Goal: Transaction & Acquisition: Book appointment/travel/reservation

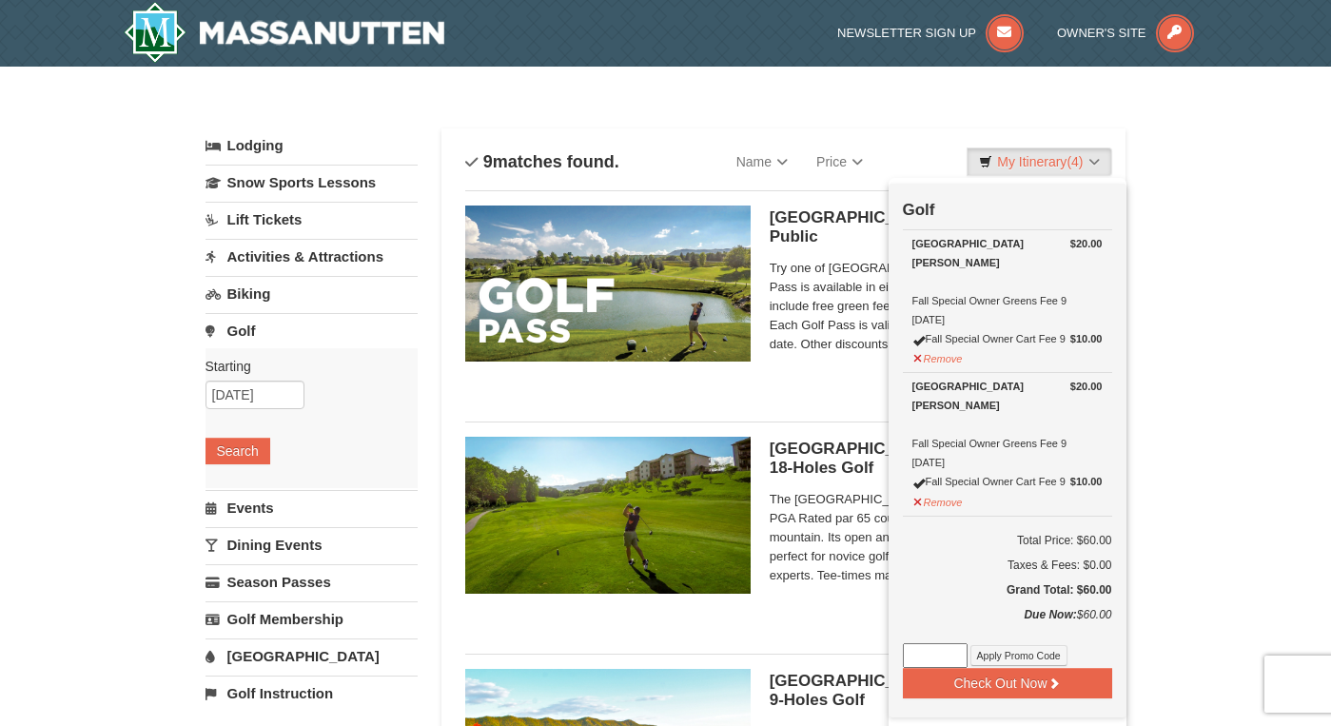
click at [249, 334] on link "Golf" at bounding box center [312, 330] width 212 height 35
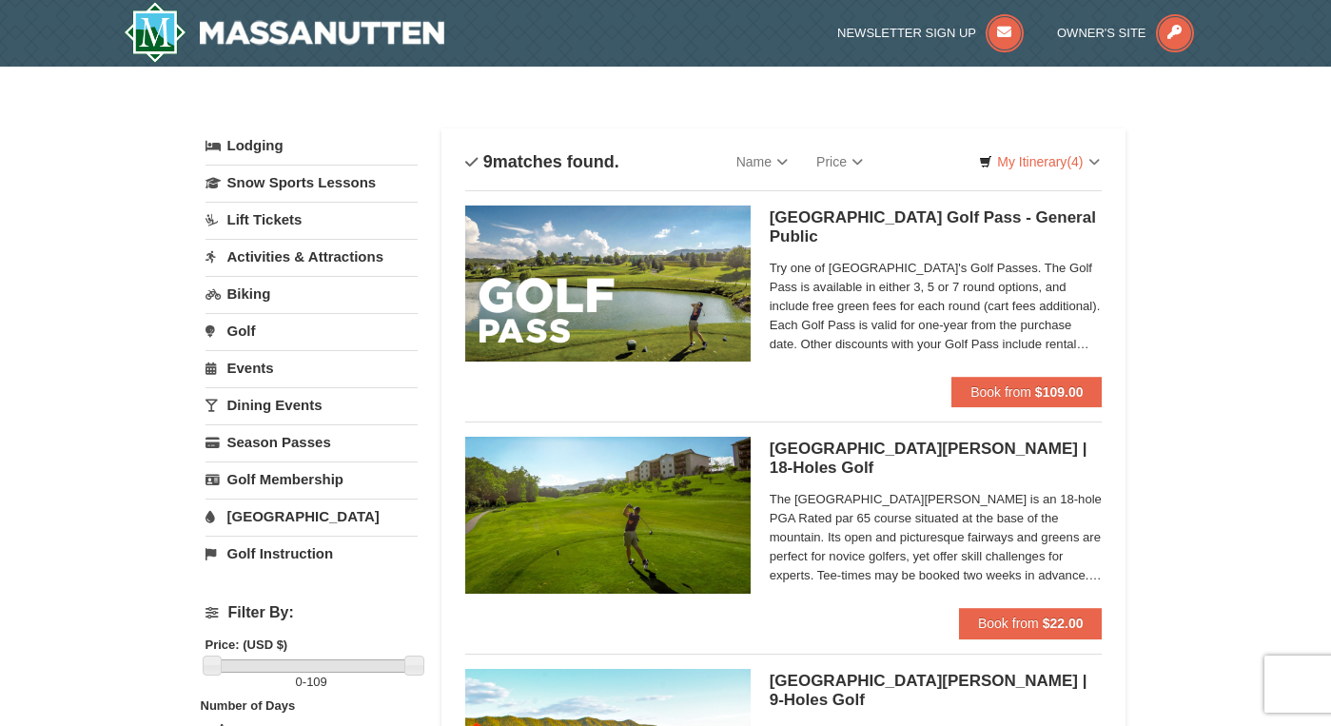
click at [249, 334] on link "Golf" at bounding box center [312, 330] width 212 height 35
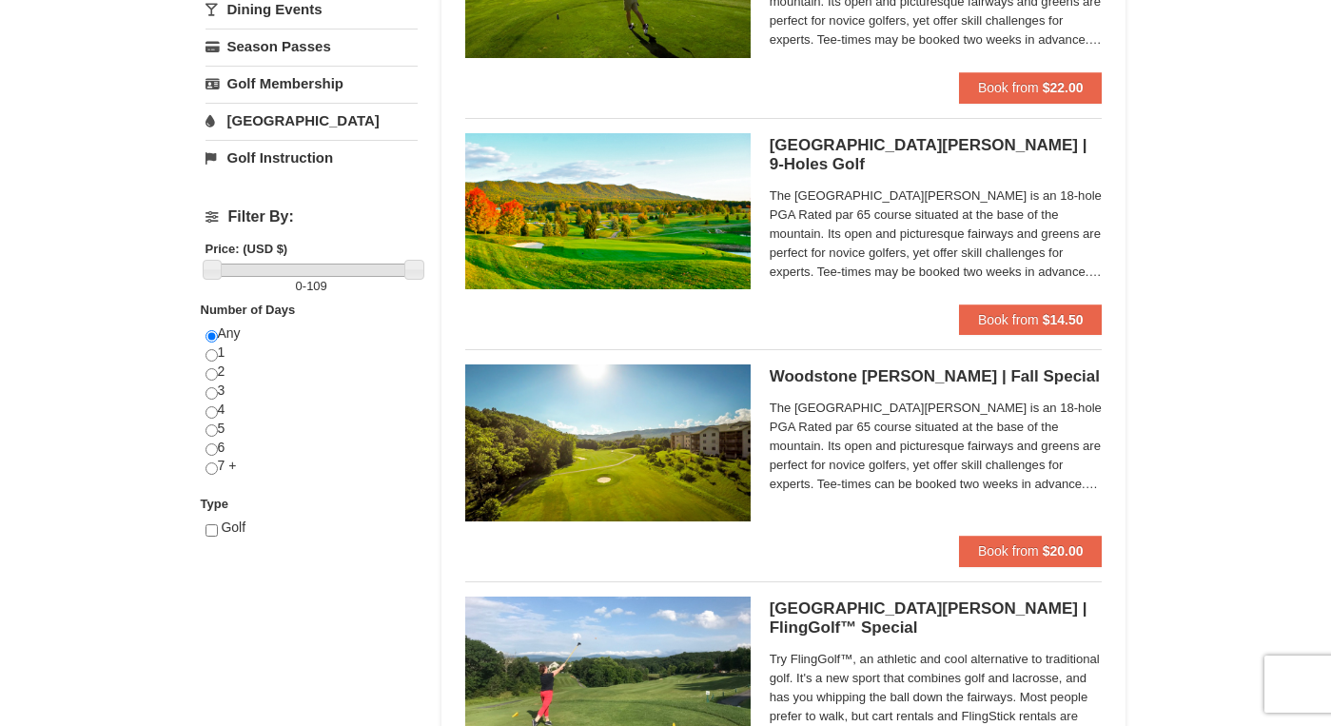
scroll to position [531, 0]
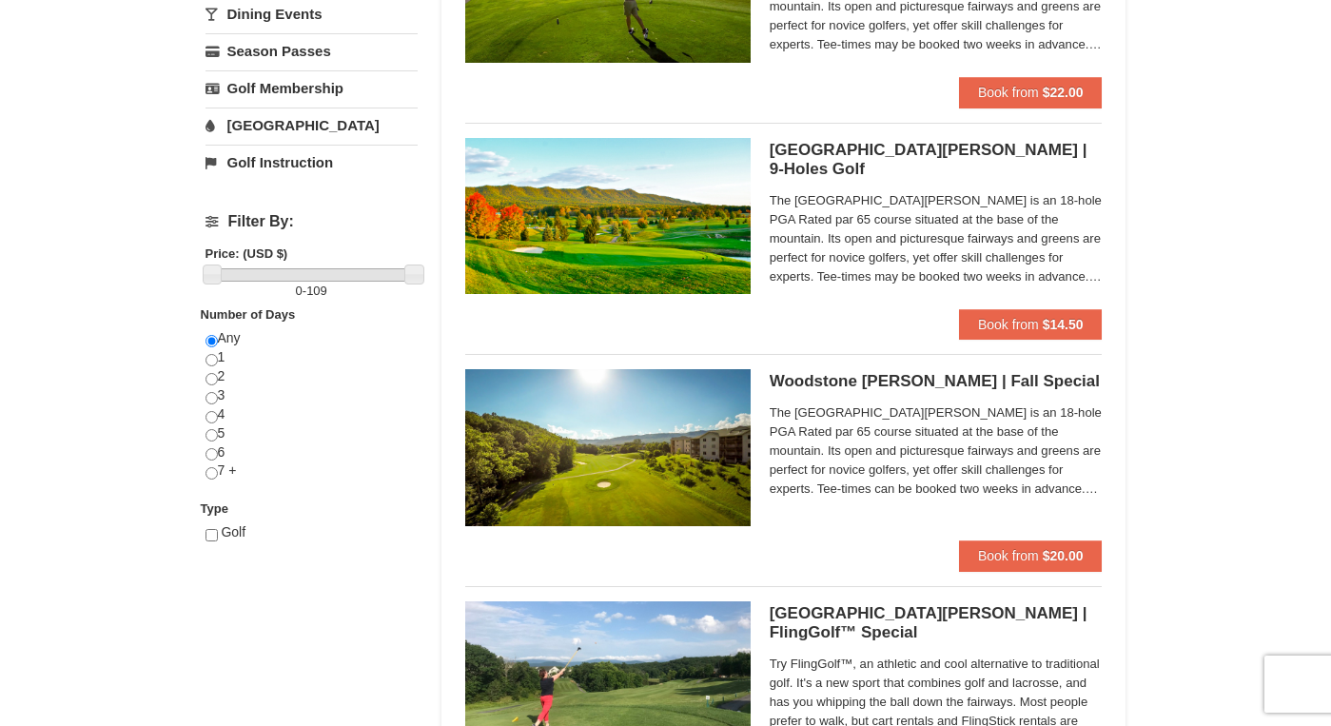
click at [760, 471] on div "Woodstone Meadows GC | Fall Special Woodstone Meadows Golf Course The Woodstone…" at bounding box center [784, 454] width 638 height 171
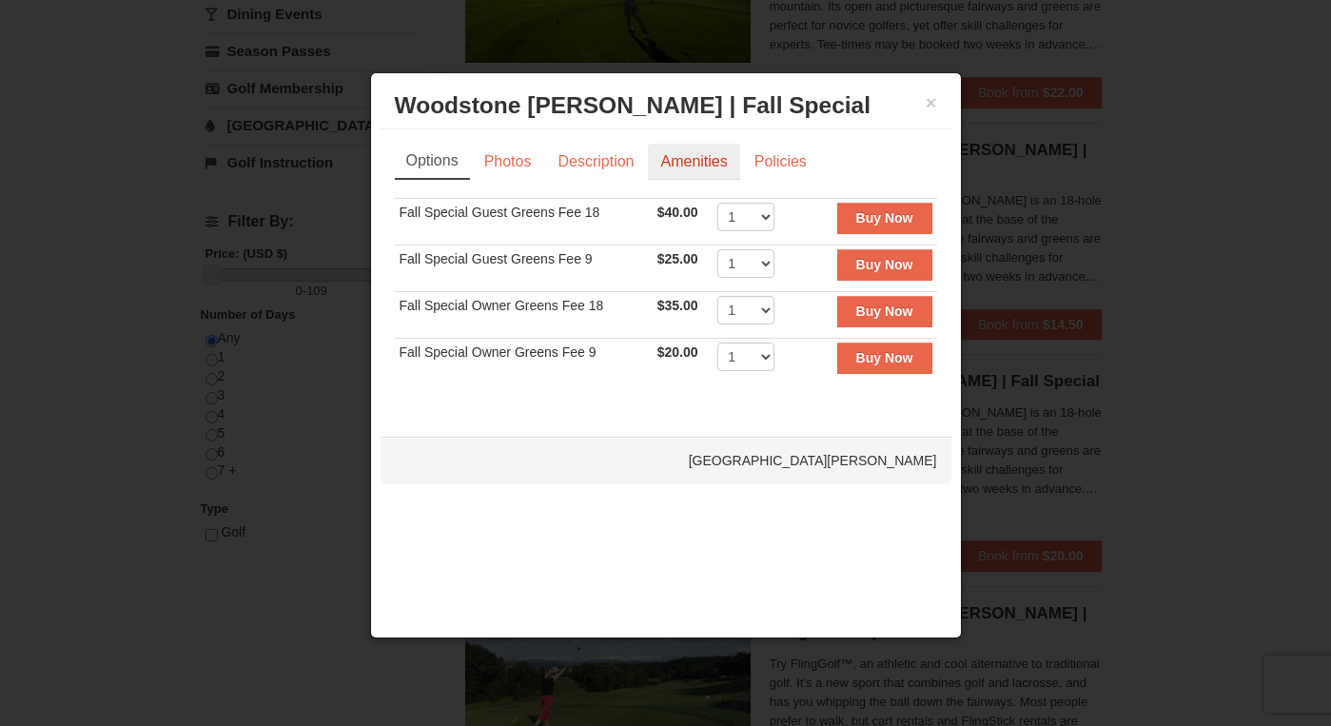
click at [710, 168] on link "Amenities" at bounding box center [693, 162] width 91 height 36
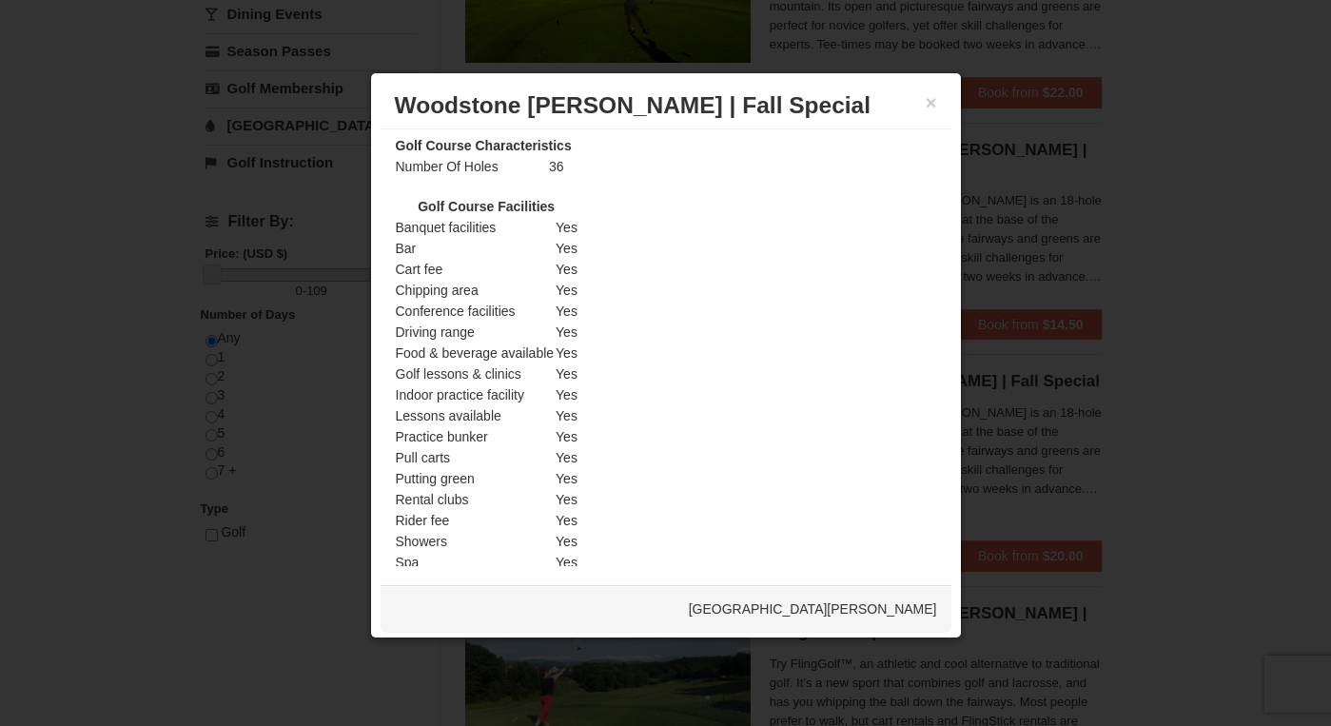
scroll to position [0, 0]
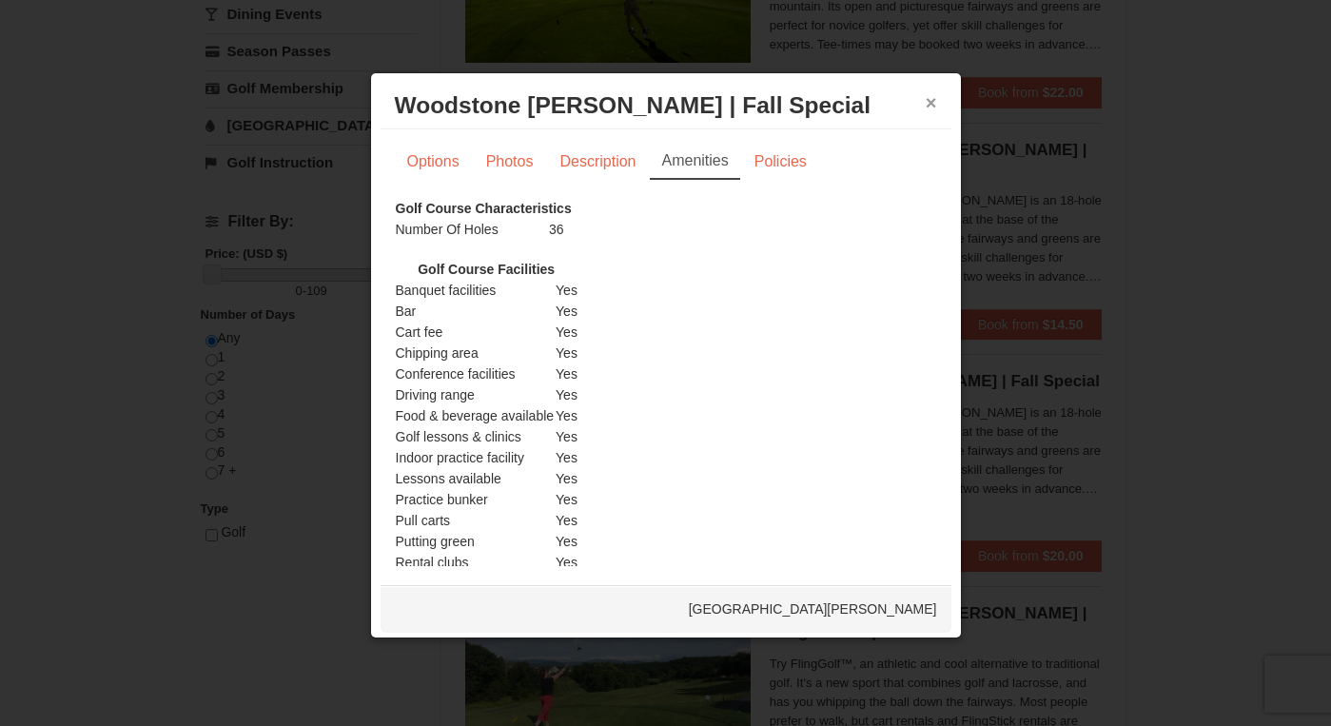
click at [926, 106] on button "×" at bounding box center [931, 102] width 11 height 19
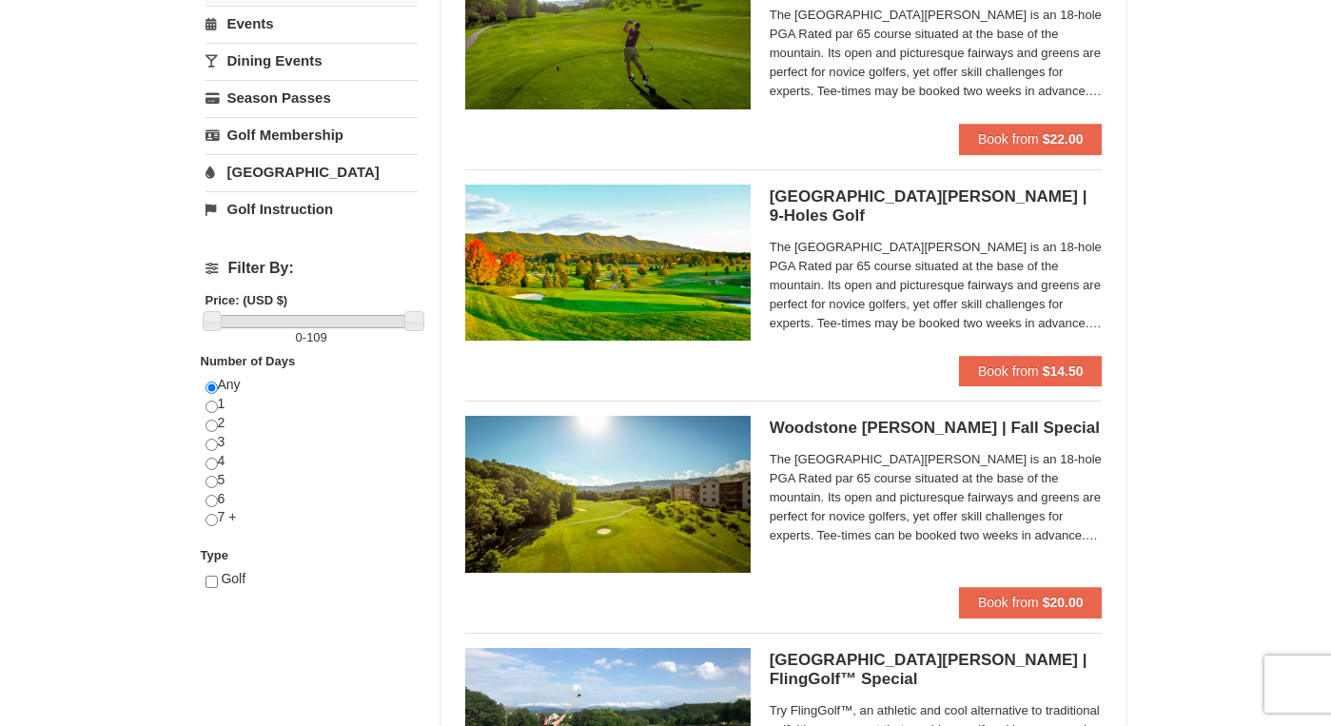
scroll to position [517, 0]
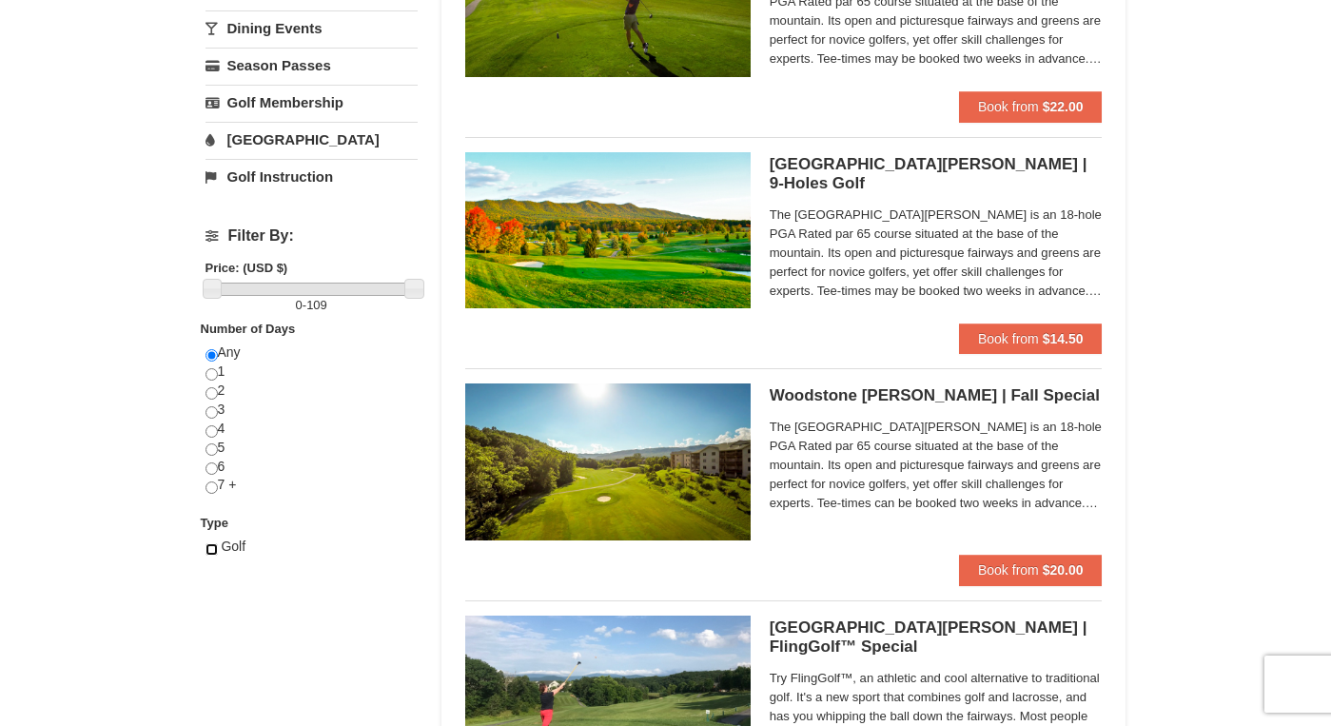
click at [210, 550] on input "checkbox" at bounding box center [212, 549] width 12 height 12
click at [214, 552] on input "checkbox" at bounding box center [212, 549] width 12 height 12
checkbox input "false"
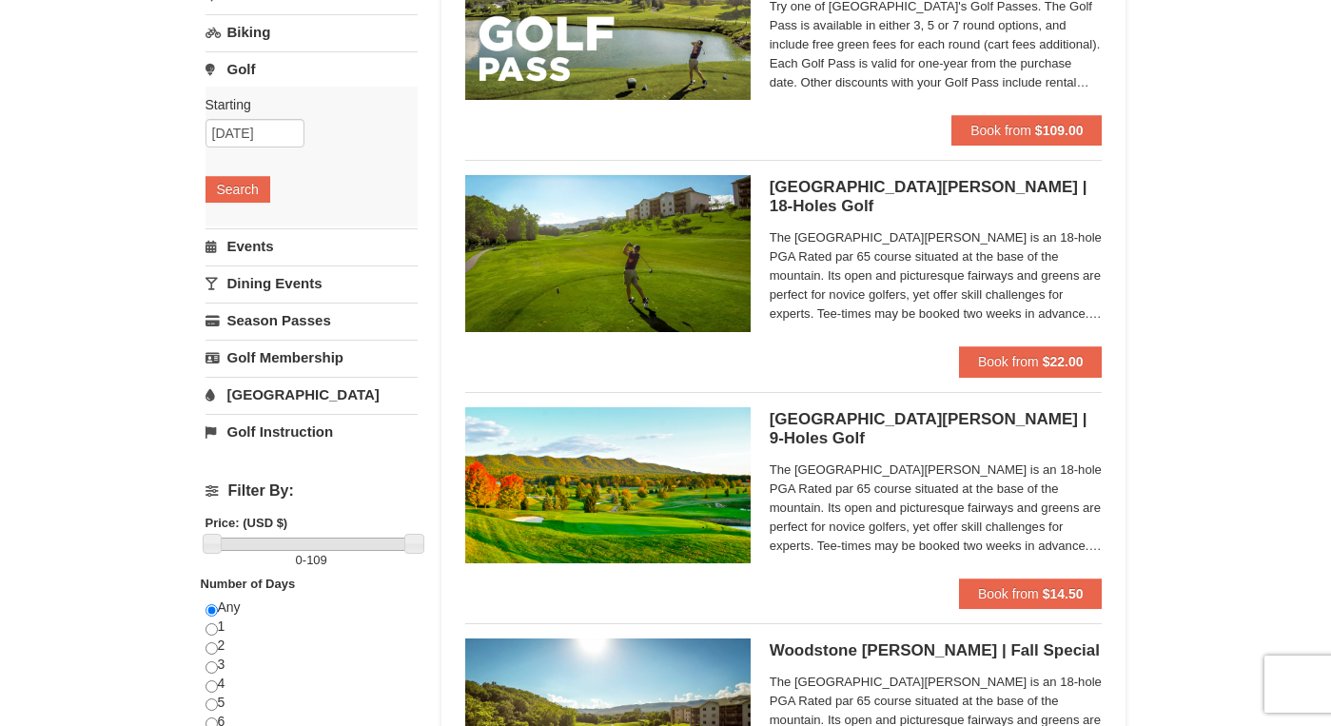
scroll to position [283, 0]
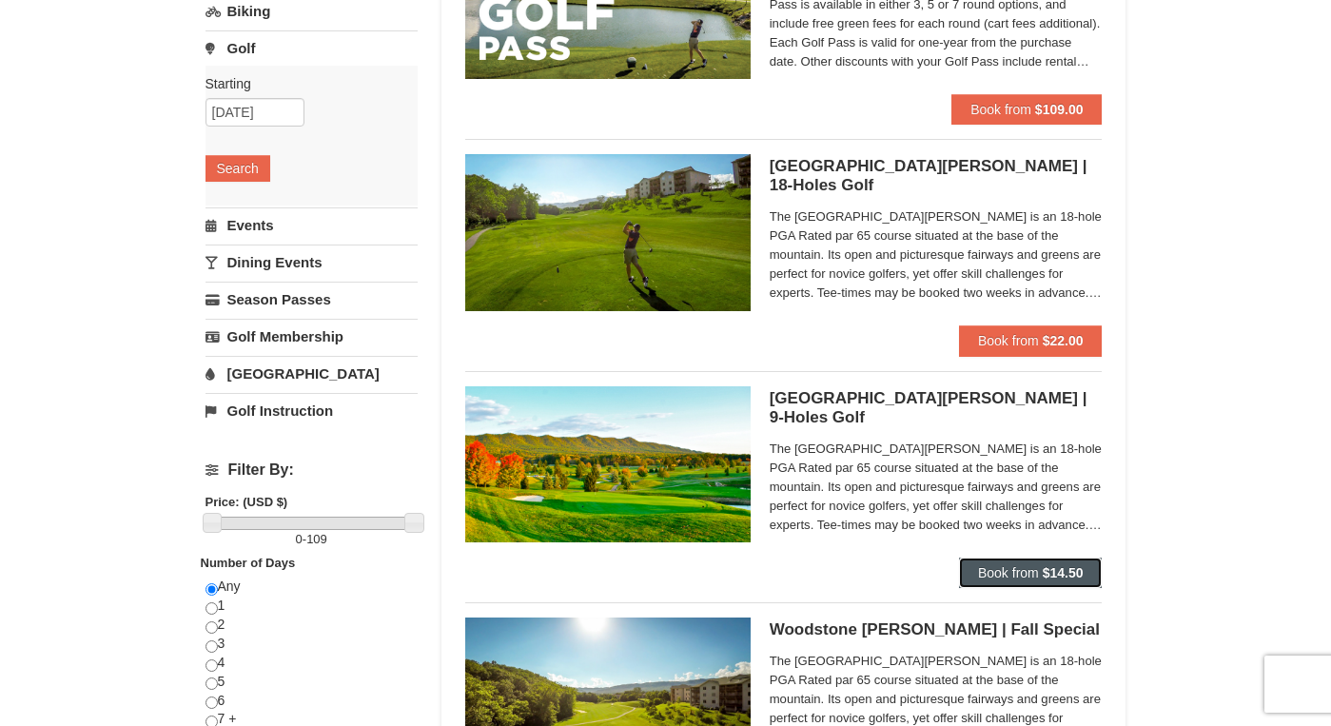
click at [987, 583] on button "Book from $14.50" at bounding box center [1031, 573] width 144 height 30
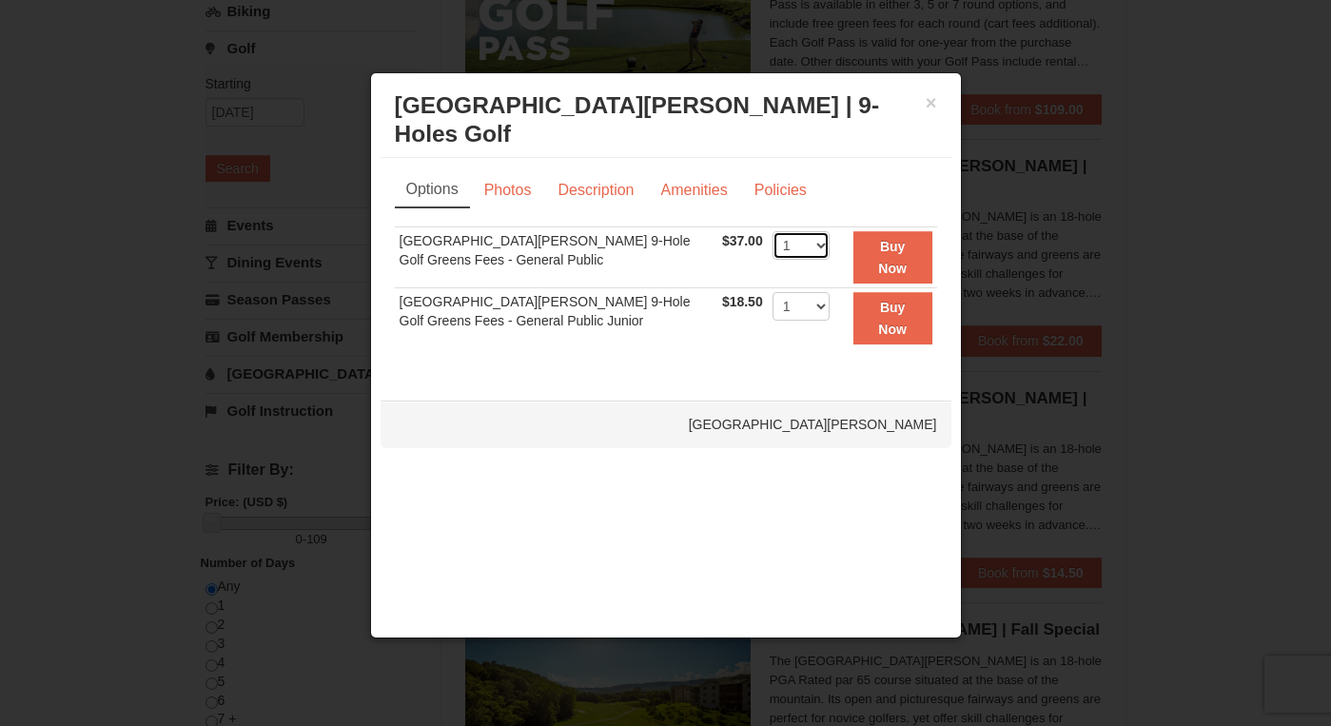
click at [805, 241] on select "1 2 3 4" at bounding box center [801, 245] width 57 height 29
click at [773, 231] on select "1 2 3 4" at bounding box center [801, 245] width 57 height 29
click at [926, 101] on button "×" at bounding box center [931, 102] width 11 height 19
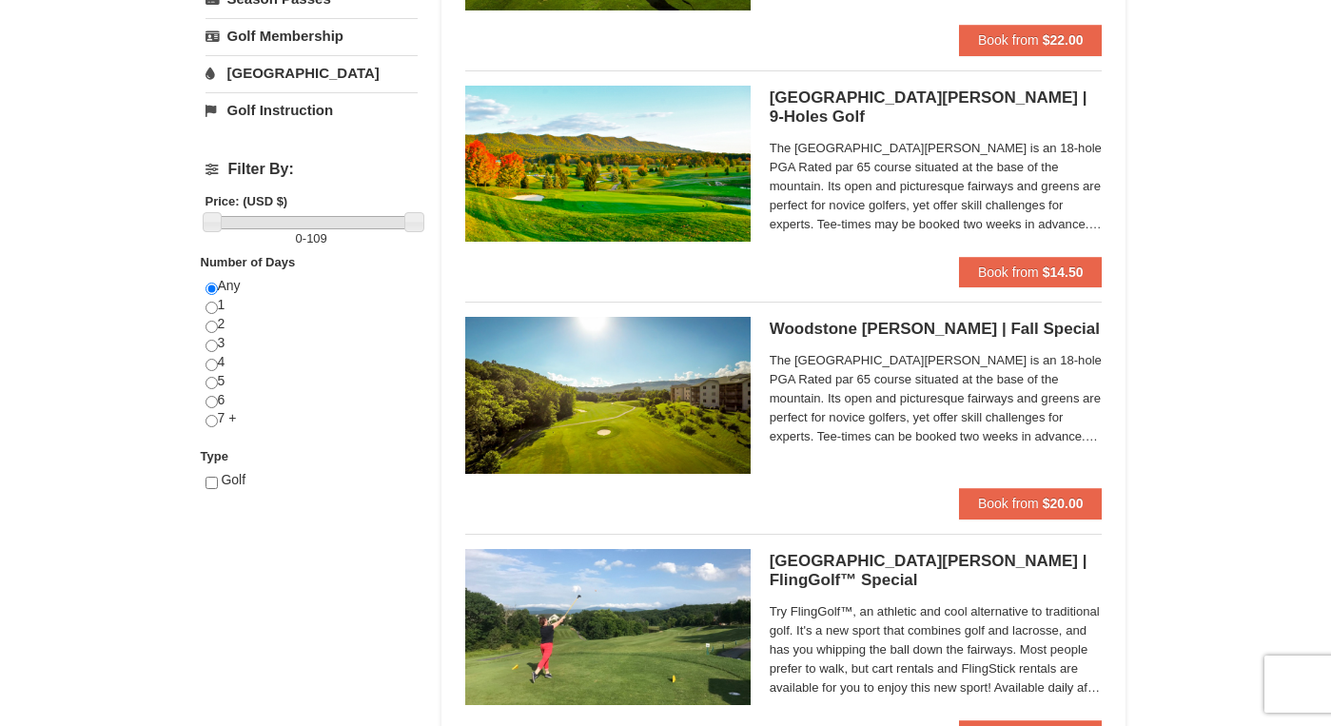
scroll to position [583, 0]
click at [1027, 503] on span "Book from" at bounding box center [1008, 503] width 61 height 15
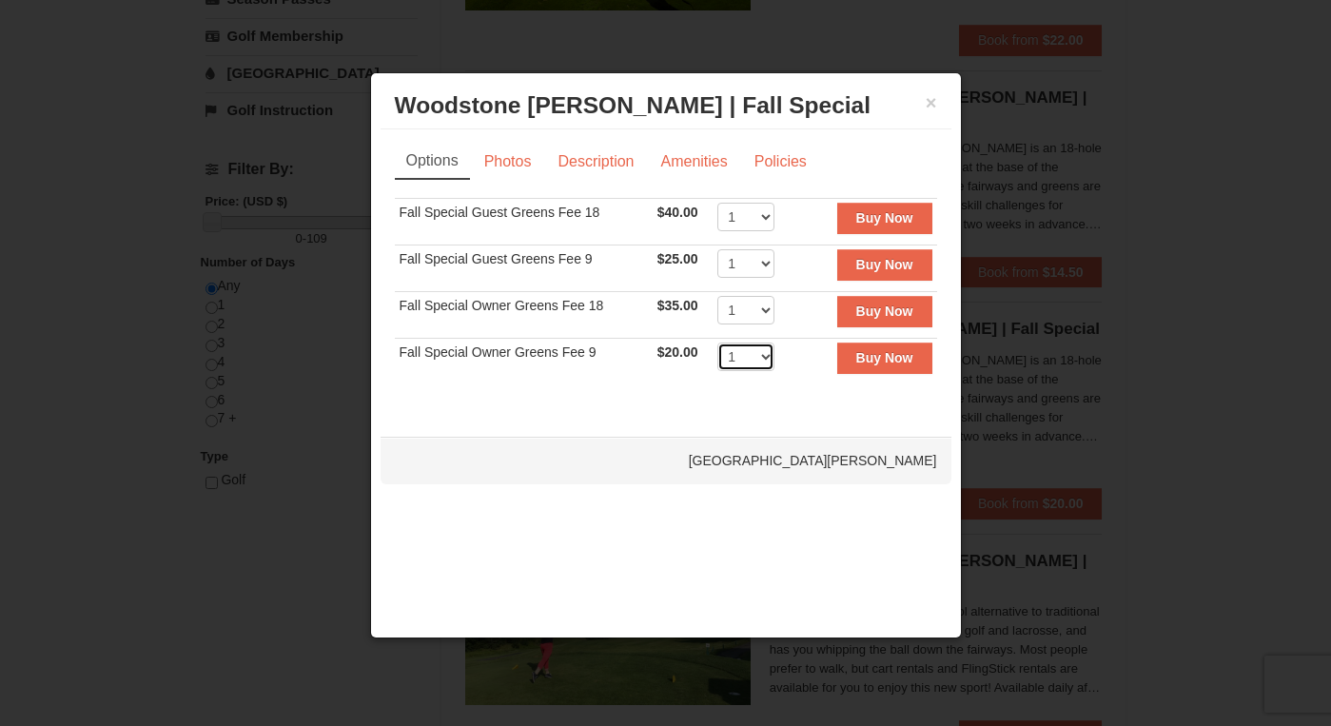
click at [764, 360] on select "1 2 3 4 5 6 7 8 9 10 11 12 13 14 15 16 17 18 19 20" at bounding box center [746, 357] width 57 height 29
select select "2"
click at [718, 343] on select "1 2 3 4 5 6 7 8 9 10 11 12 13 14 15 16 17 18 19 20" at bounding box center [746, 357] width 57 height 29
click at [878, 363] on strong "Buy Now" at bounding box center [885, 357] width 57 height 15
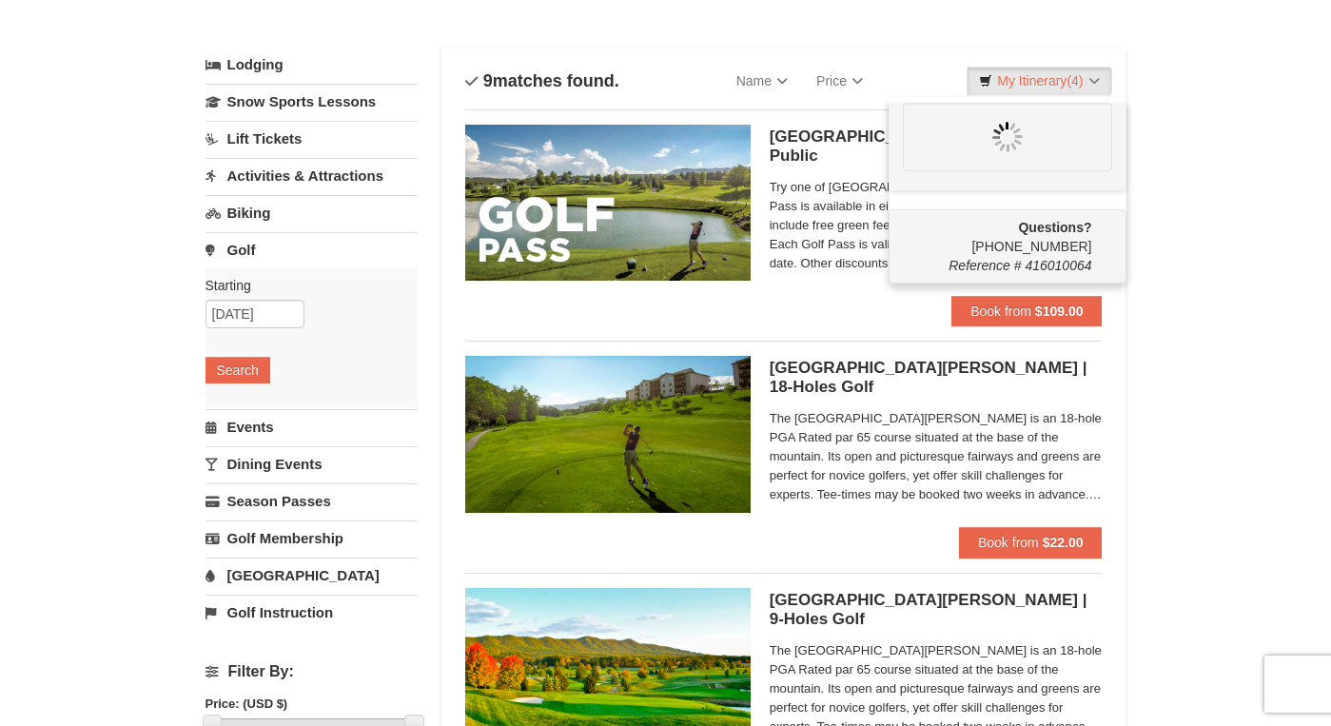
scroll to position [0, 0]
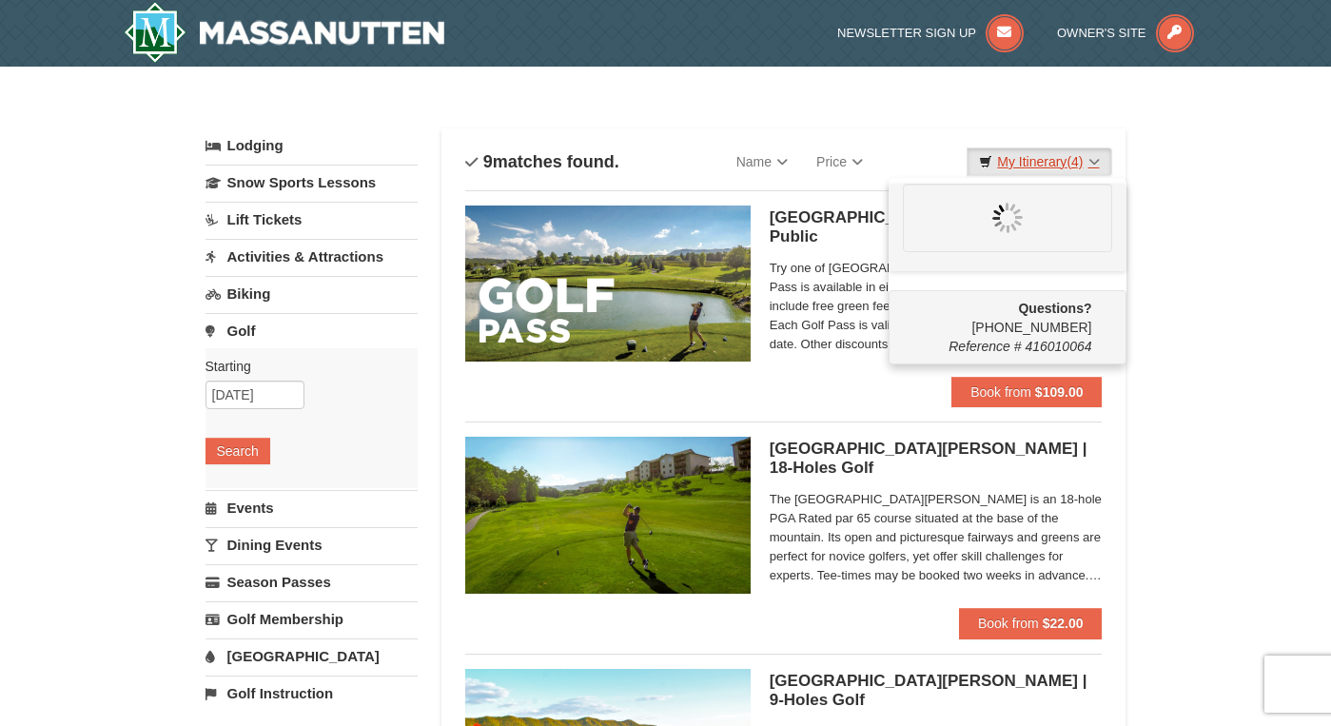
click at [1072, 162] on span "(4)" at bounding box center [1075, 161] width 16 height 15
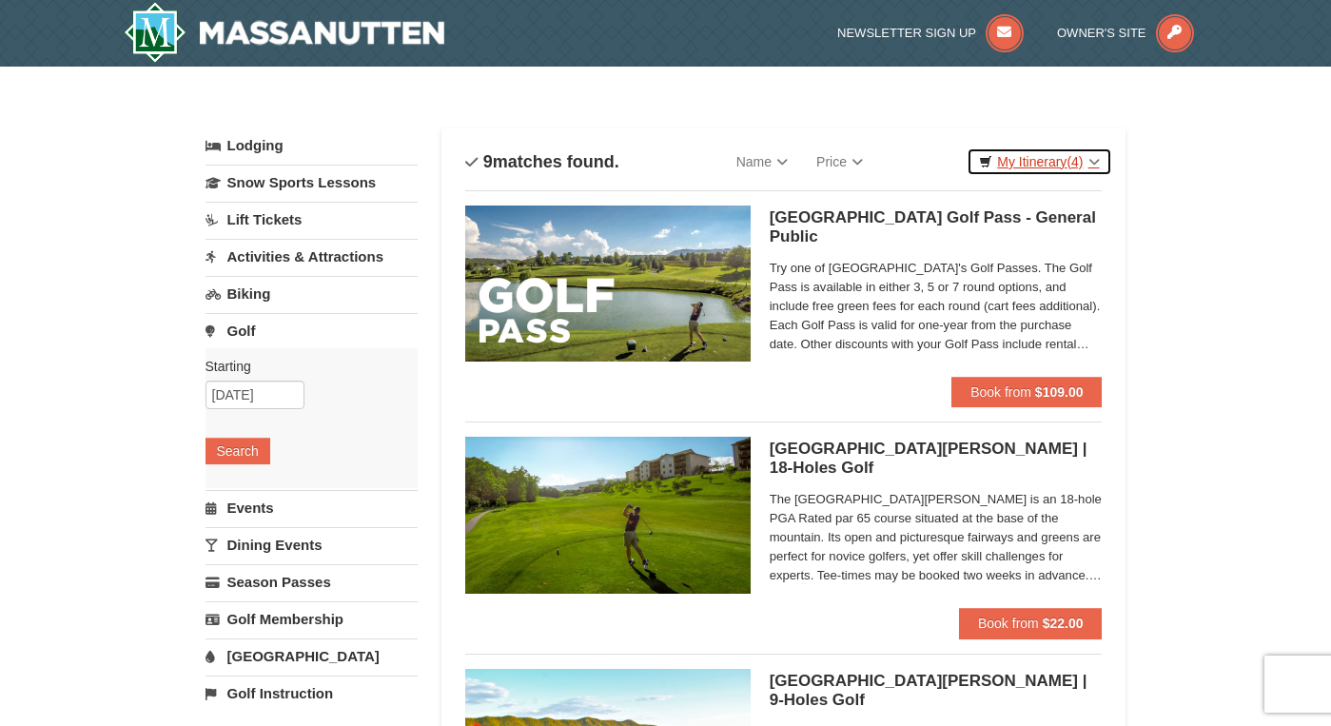
click at [1072, 162] on span "(4)" at bounding box center [1075, 161] width 16 height 15
click at [1051, 163] on link "My Itinerary (4)" at bounding box center [1039, 162] width 145 height 29
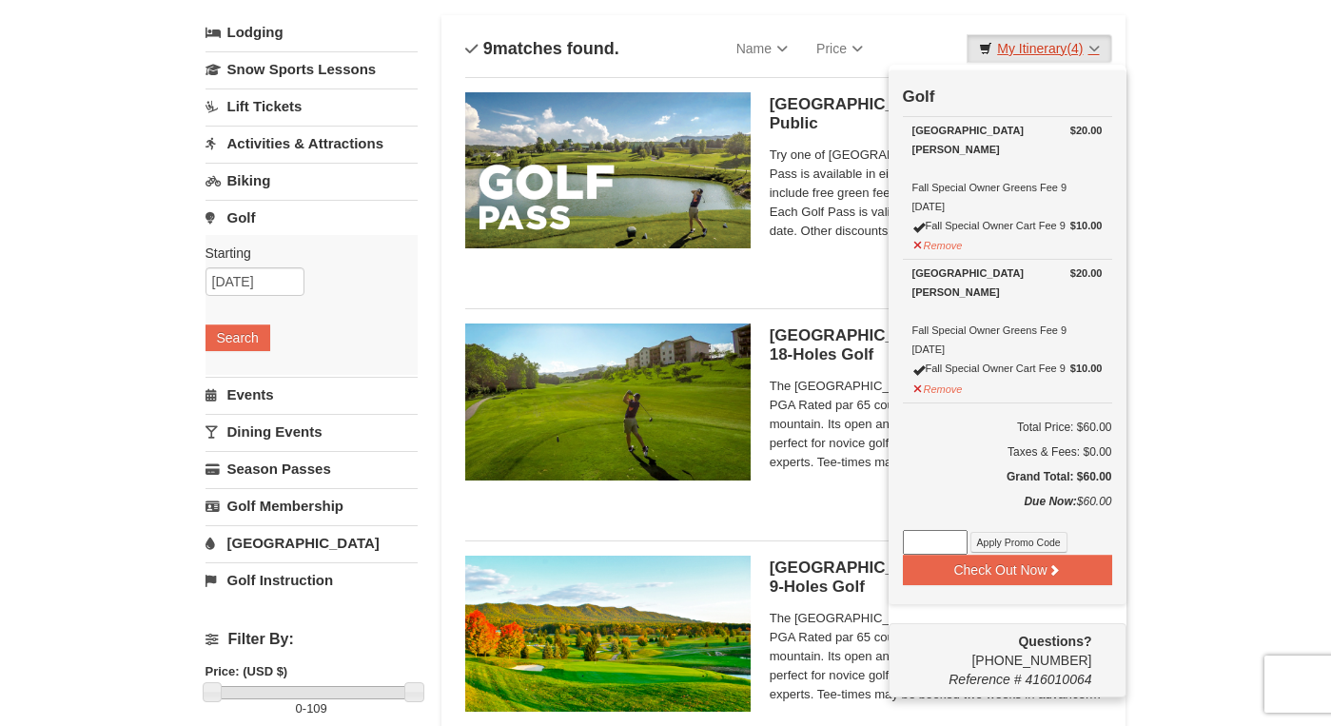
scroll to position [106, 0]
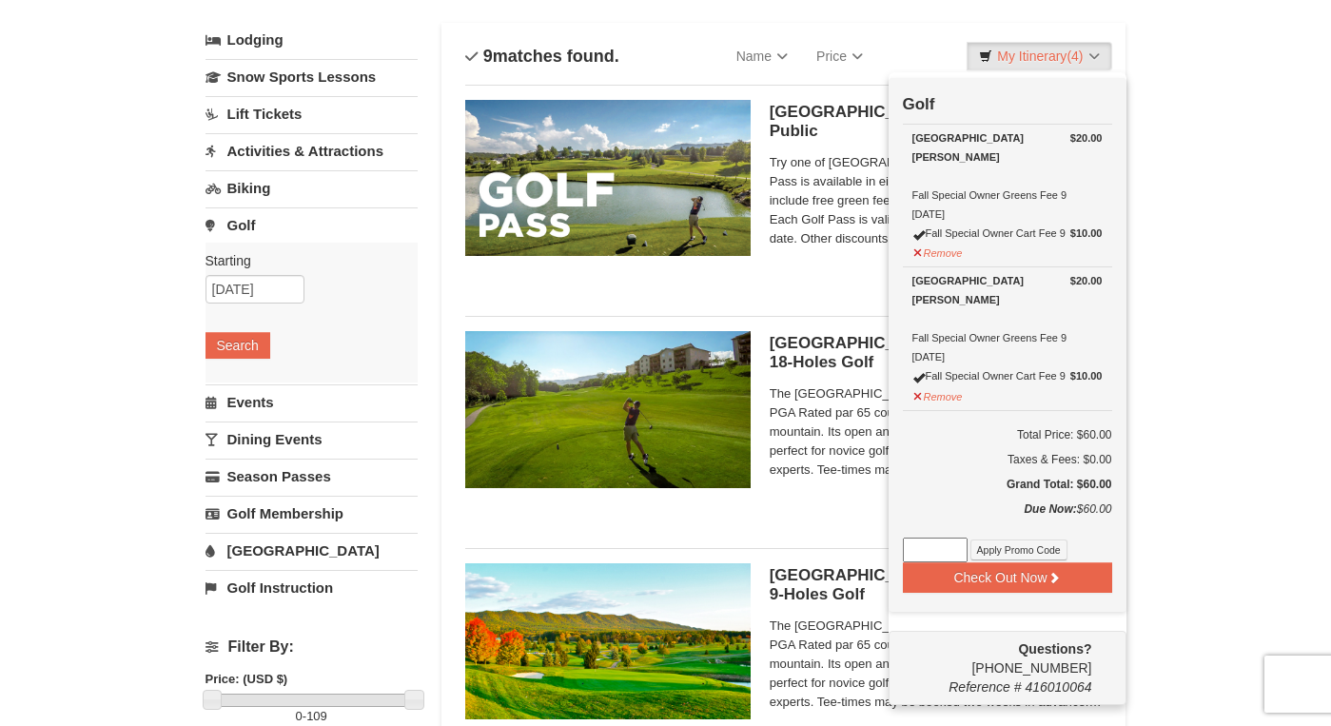
click at [345, 161] on link "Activities & Attractions" at bounding box center [312, 150] width 212 height 35
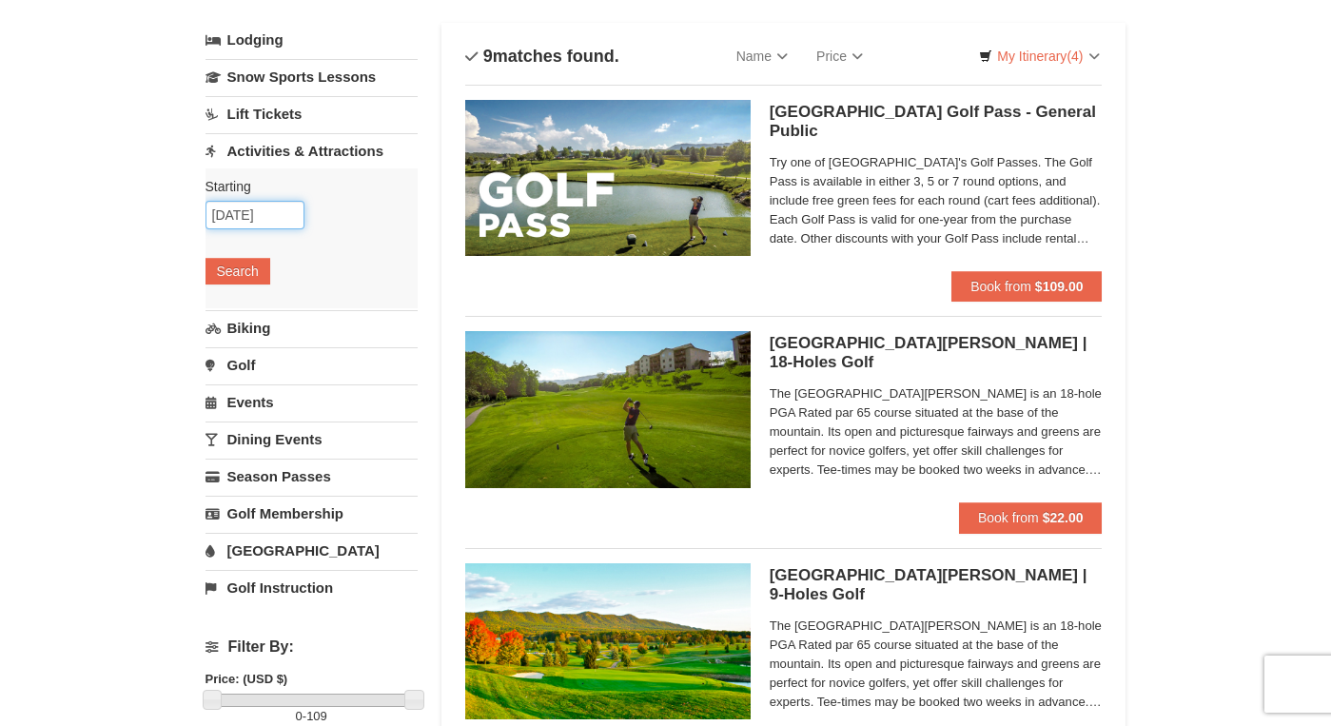
click at [269, 210] on input "[DATE]" at bounding box center [255, 215] width 99 height 29
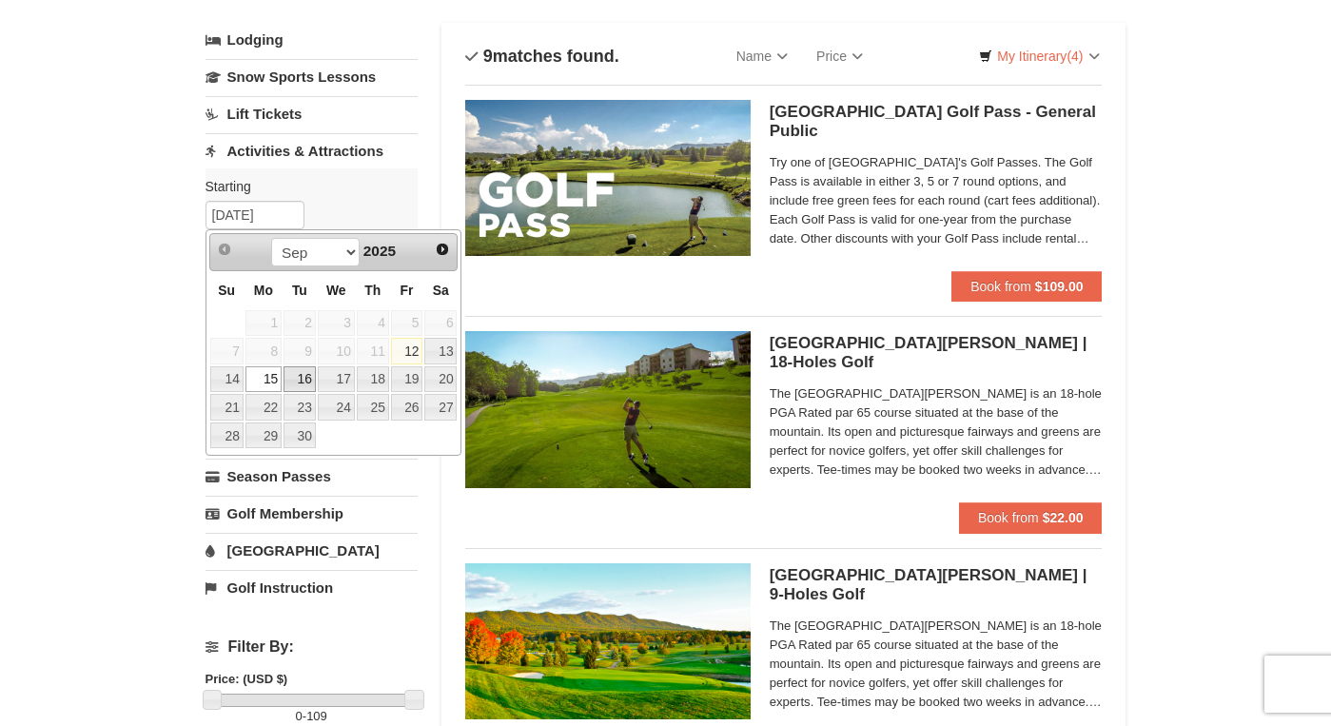
click at [302, 378] on link "16" at bounding box center [300, 379] width 32 height 27
type input "09/16/2025"
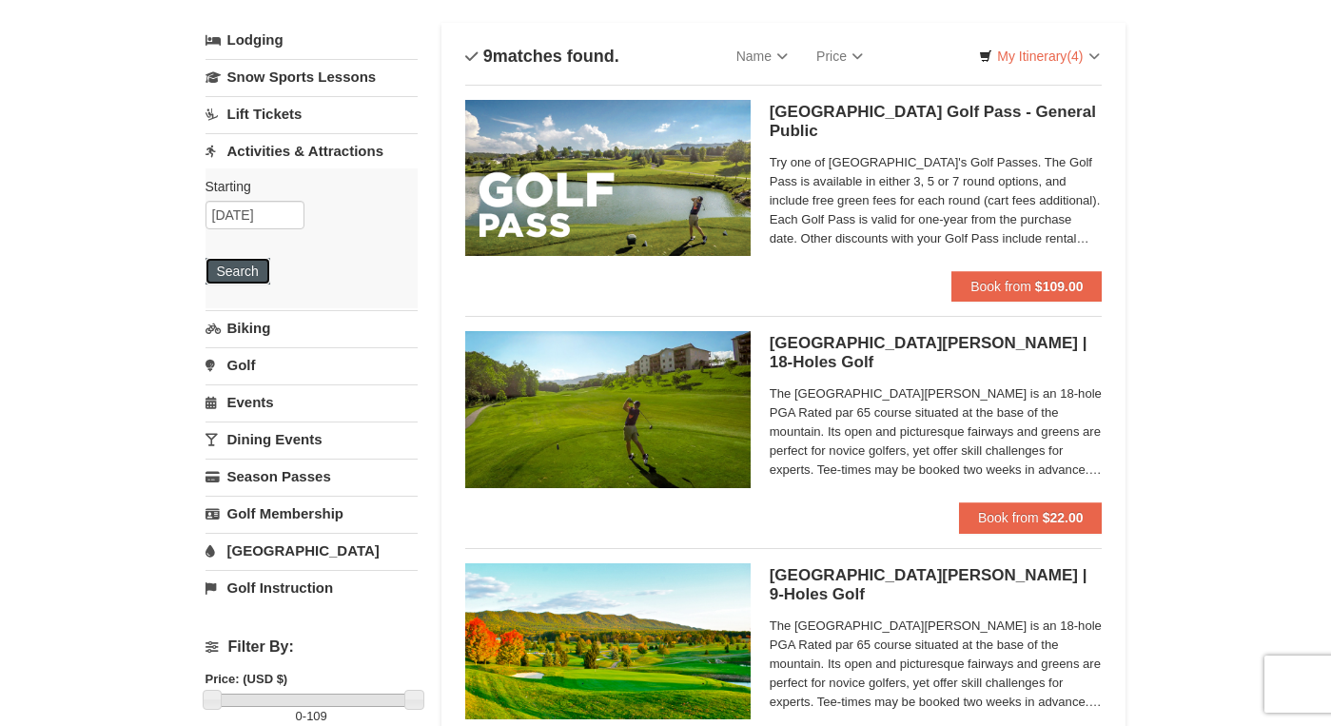
click at [245, 267] on button "Search" at bounding box center [238, 271] width 65 height 27
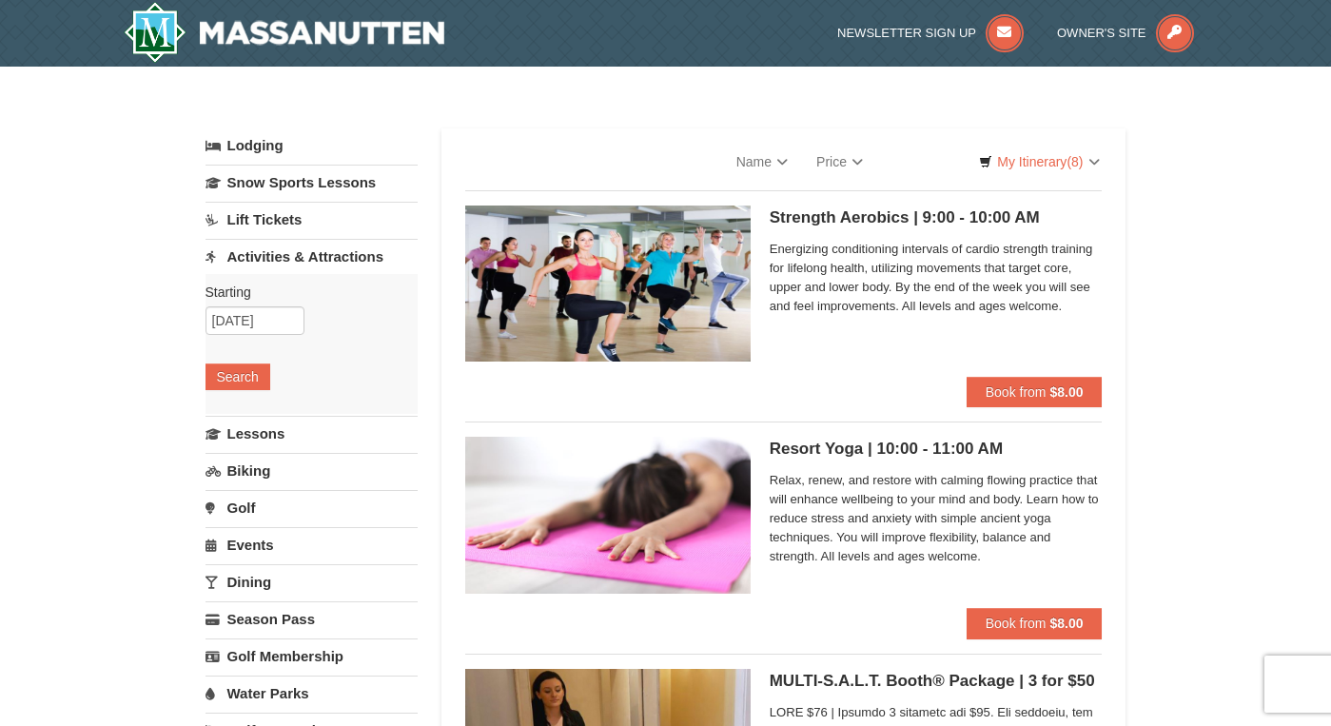
select select "9"
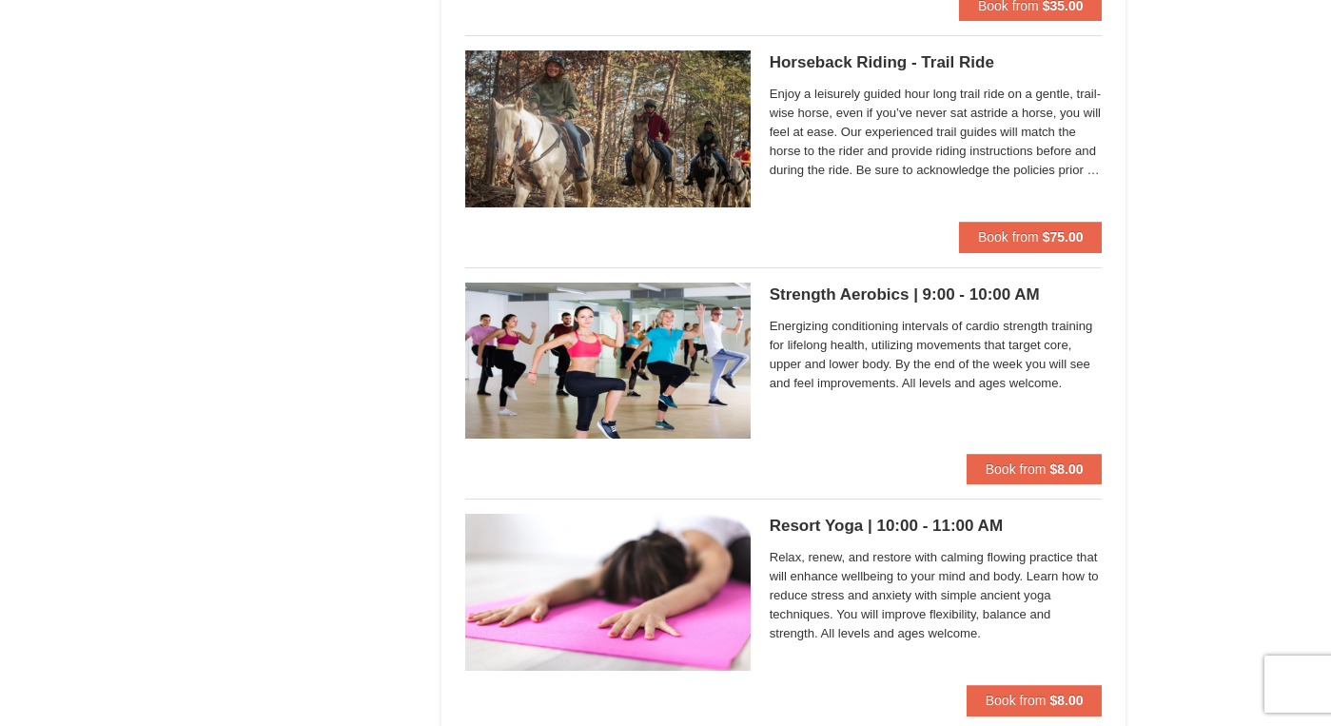
scroll to position [1527, 0]
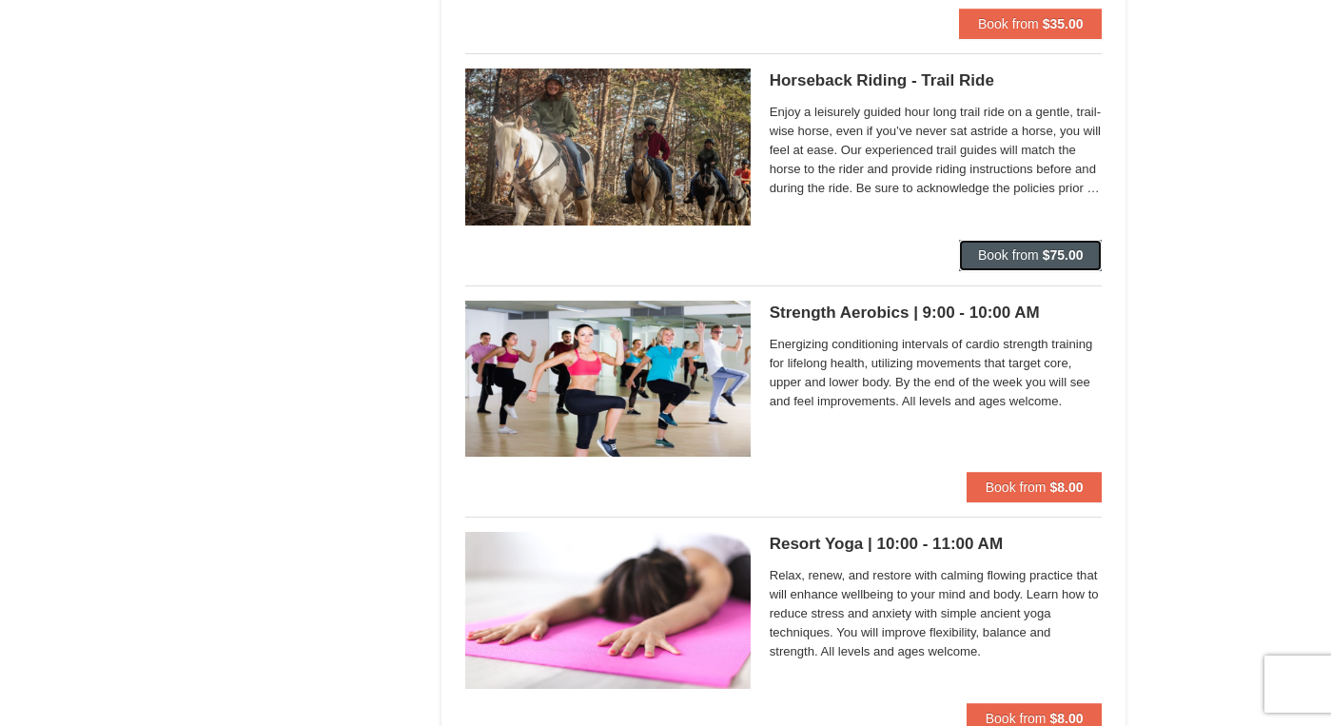
click at [1038, 264] on button "Book from $75.00" at bounding box center [1031, 255] width 144 height 30
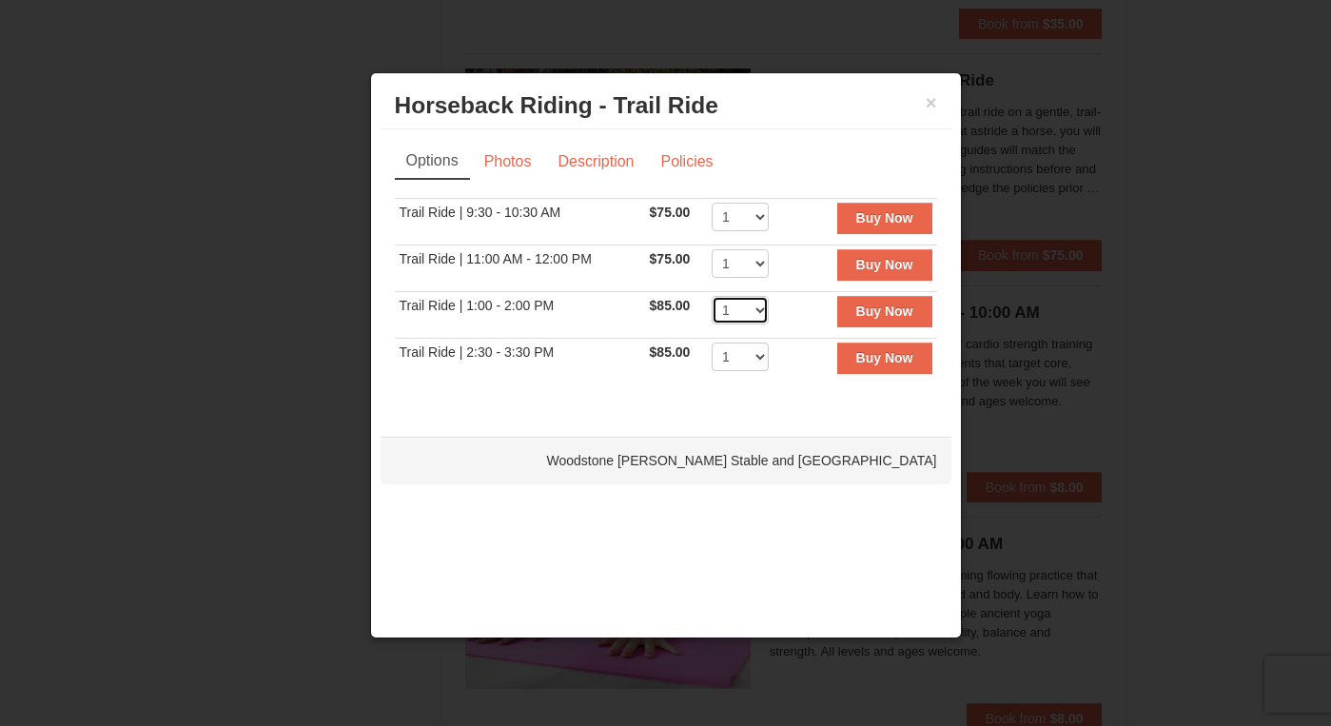
click at [745, 309] on select "1 2 3 4 5 6 7 8 9 10 11 12" at bounding box center [740, 310] width 57 height 29
click at [749, 263] on select "1 2 3 4 5 6 7 8 9 10" at bounding box center [740, 263] width 57 height 29
select select "2"
click at [712, 249] on select "1 2 3 4 5 6 7 8 9 10" at bounding box center [740, 263] width 57 height 29
click at [895, 266] on strong "Buy Now" at bounding box center [885, 264] width 57 height 15
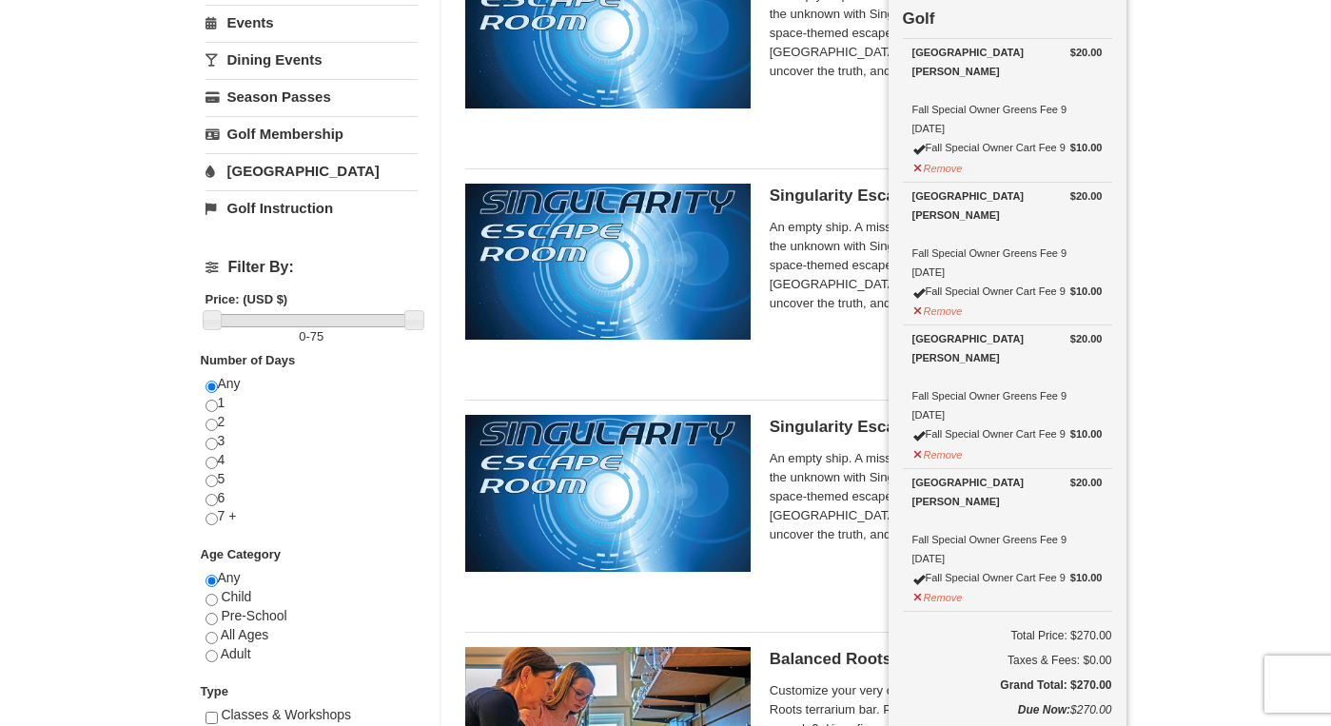
scroll to position [491, 0]
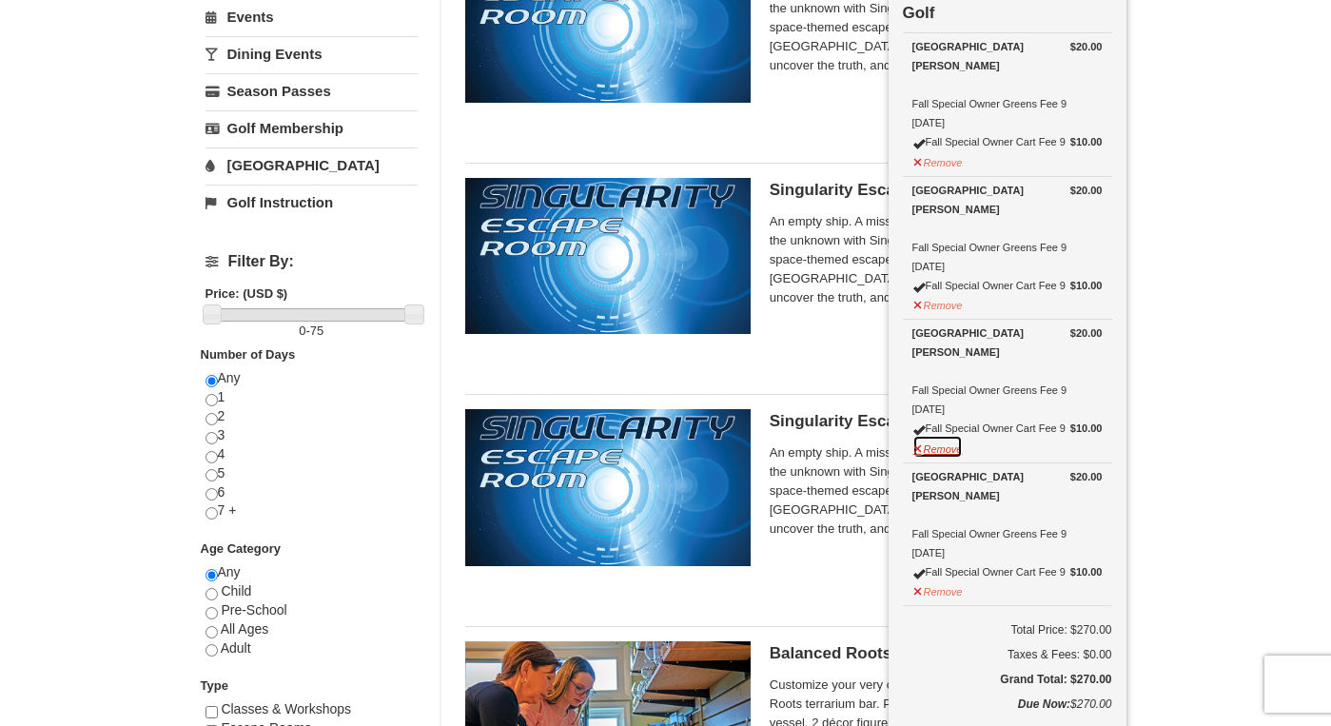
click at [925, 446] on button "Remove" at bounding box center [938, 447] width 51 height 24
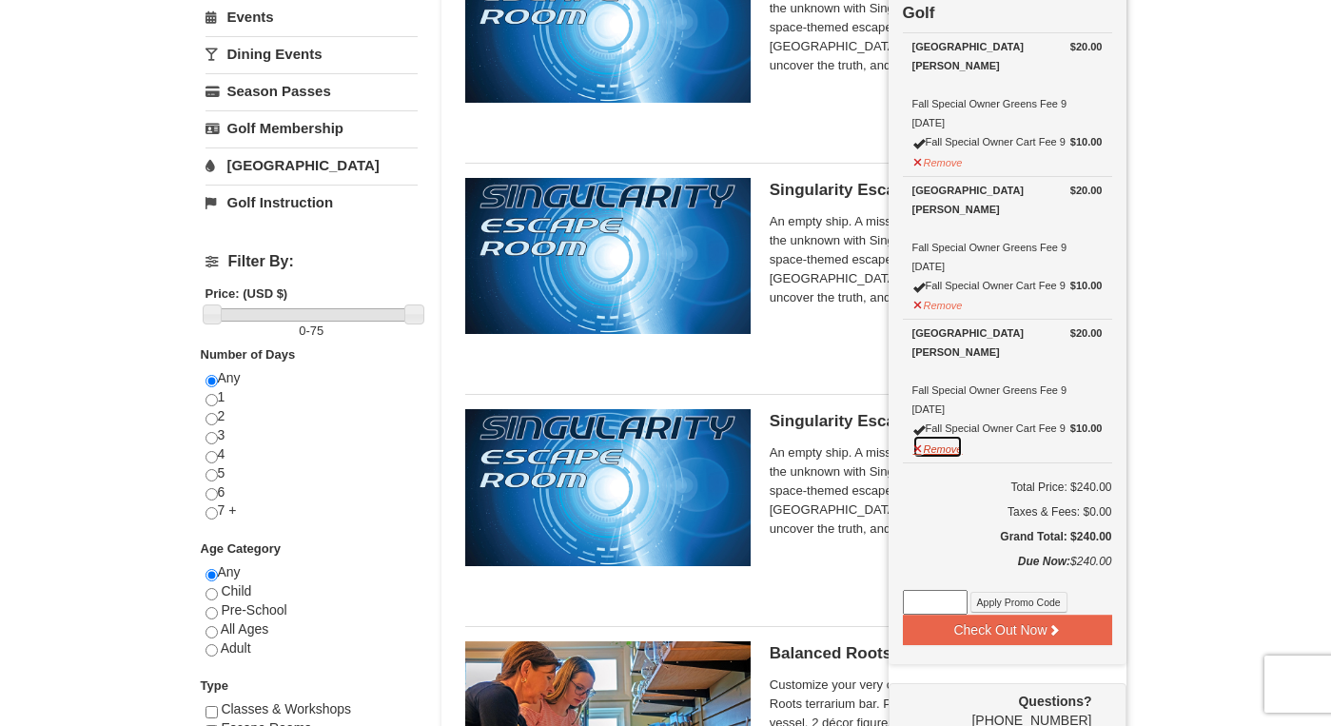
click at [925, 448] on button "Remove" at bounding box center [938, 447] width 51 height 24
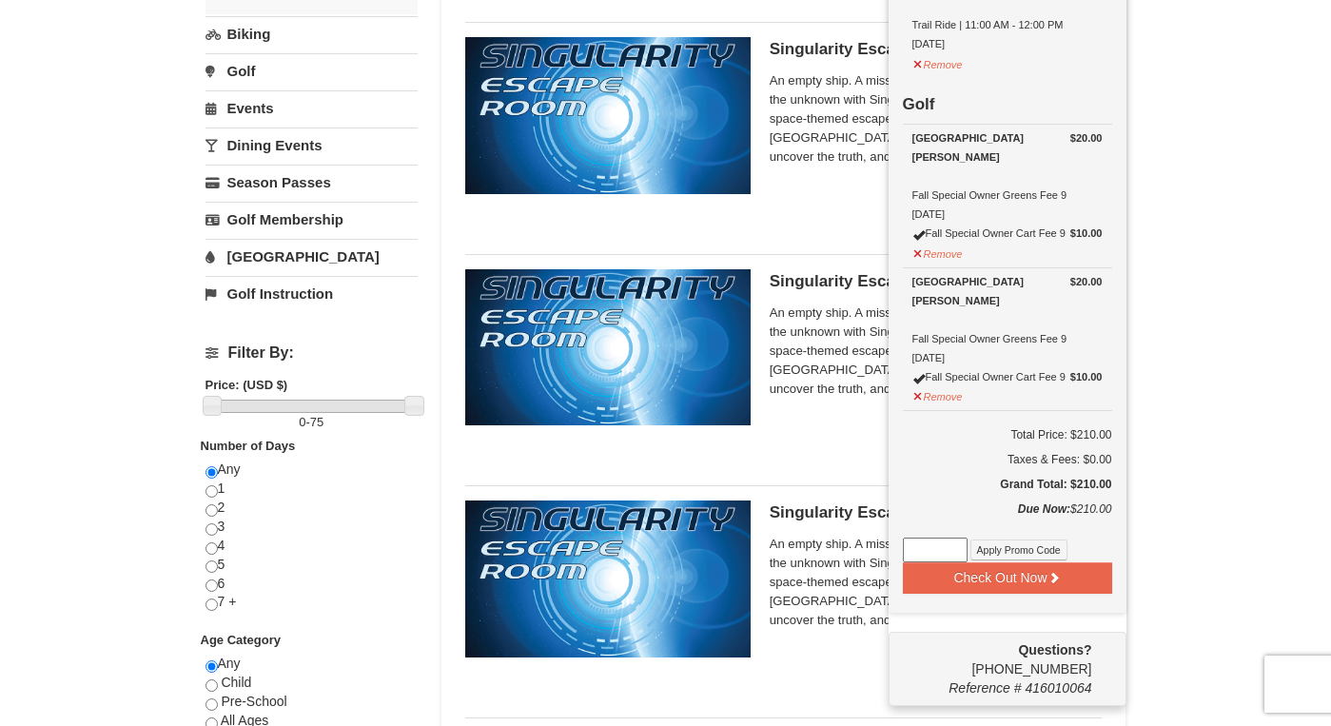
scroll to position [401, 0]
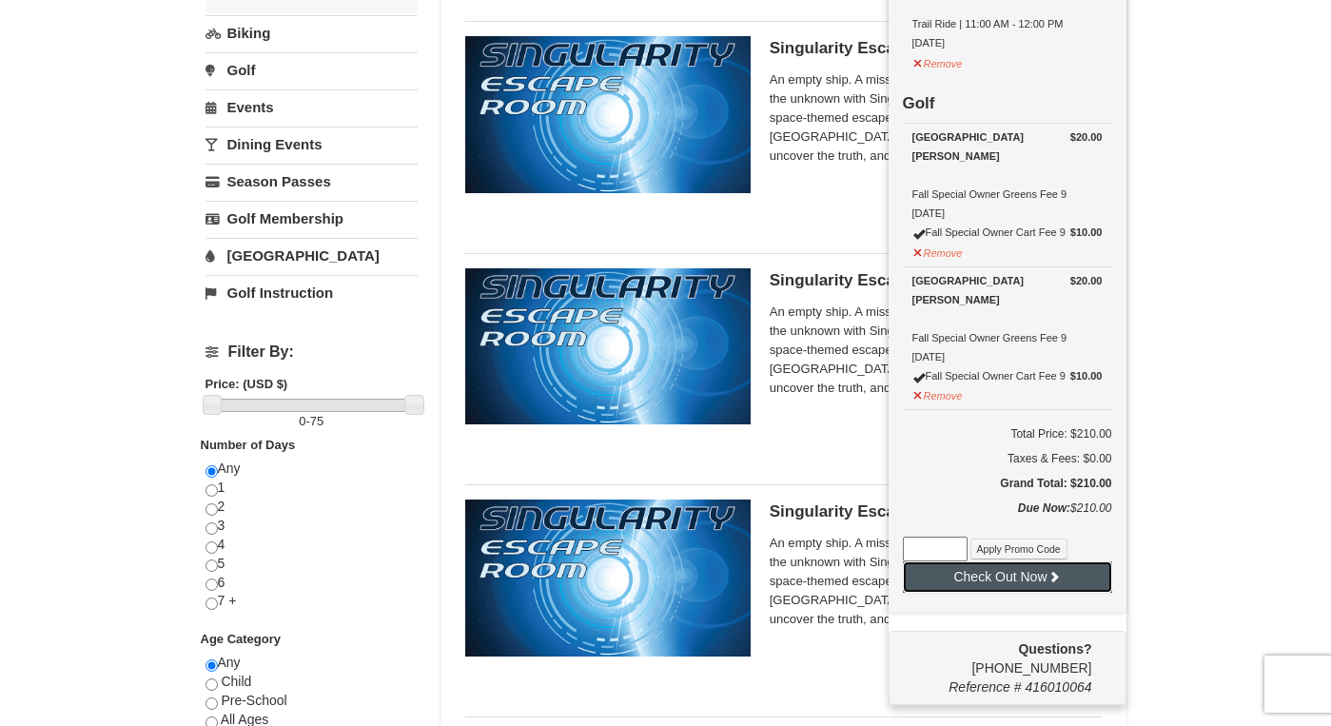
click at [1041, 579] on button "Check Out Now" at bounding box center [1007, 576] width 209 height 30
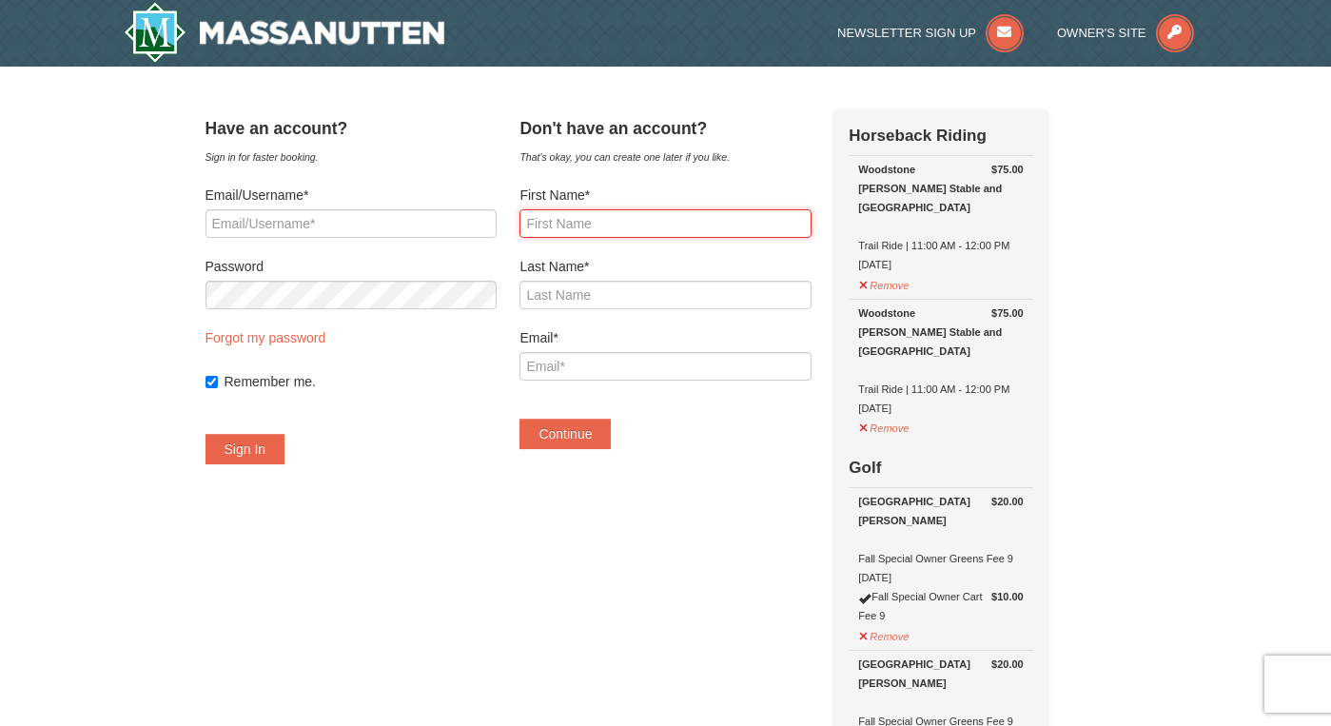
click at [630, 223] on input "First Name*" at bounding box center [665, 223] width 291 height 29
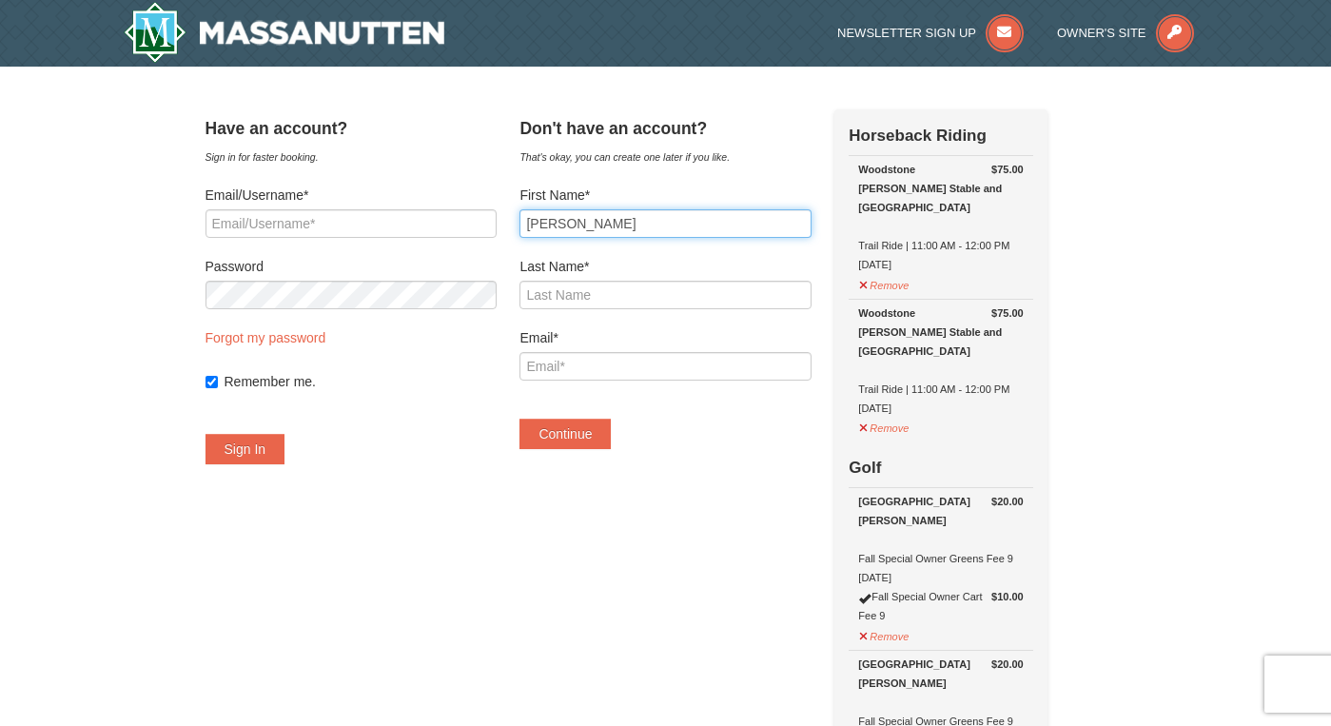
type input "[PERSON_NAME]"
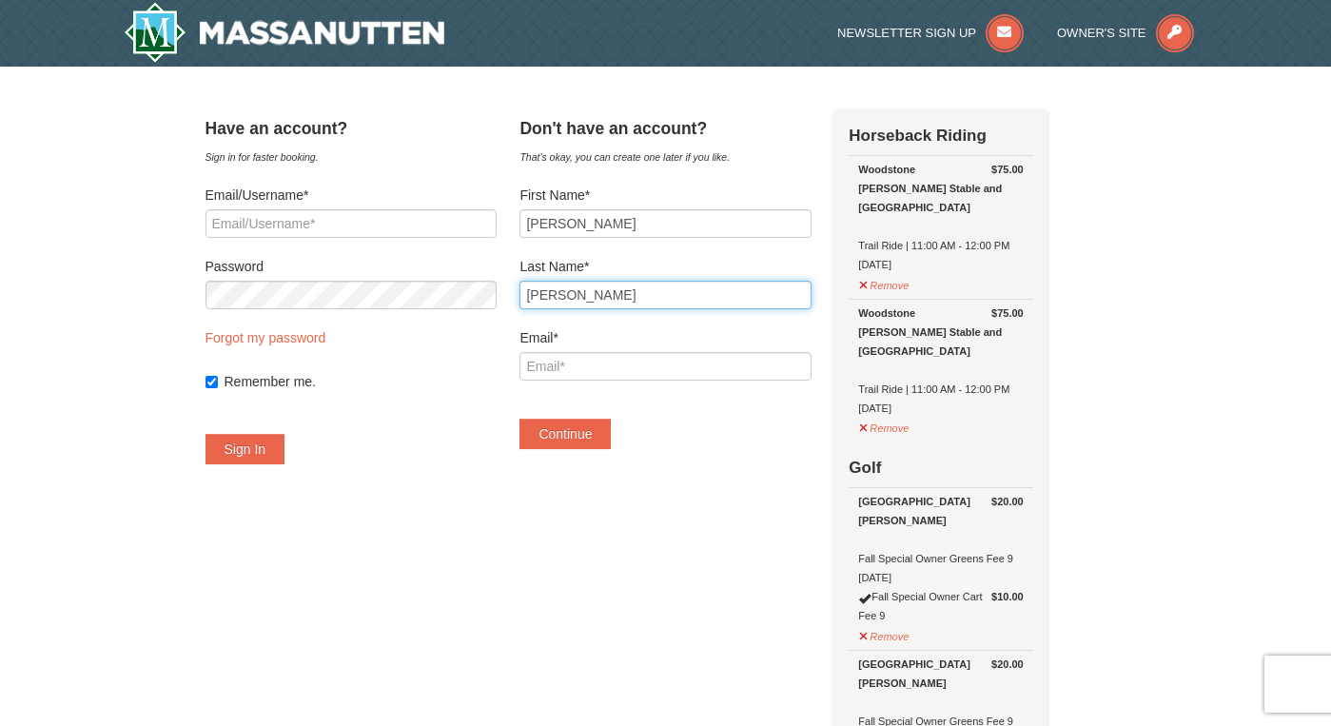
type input "Watson"
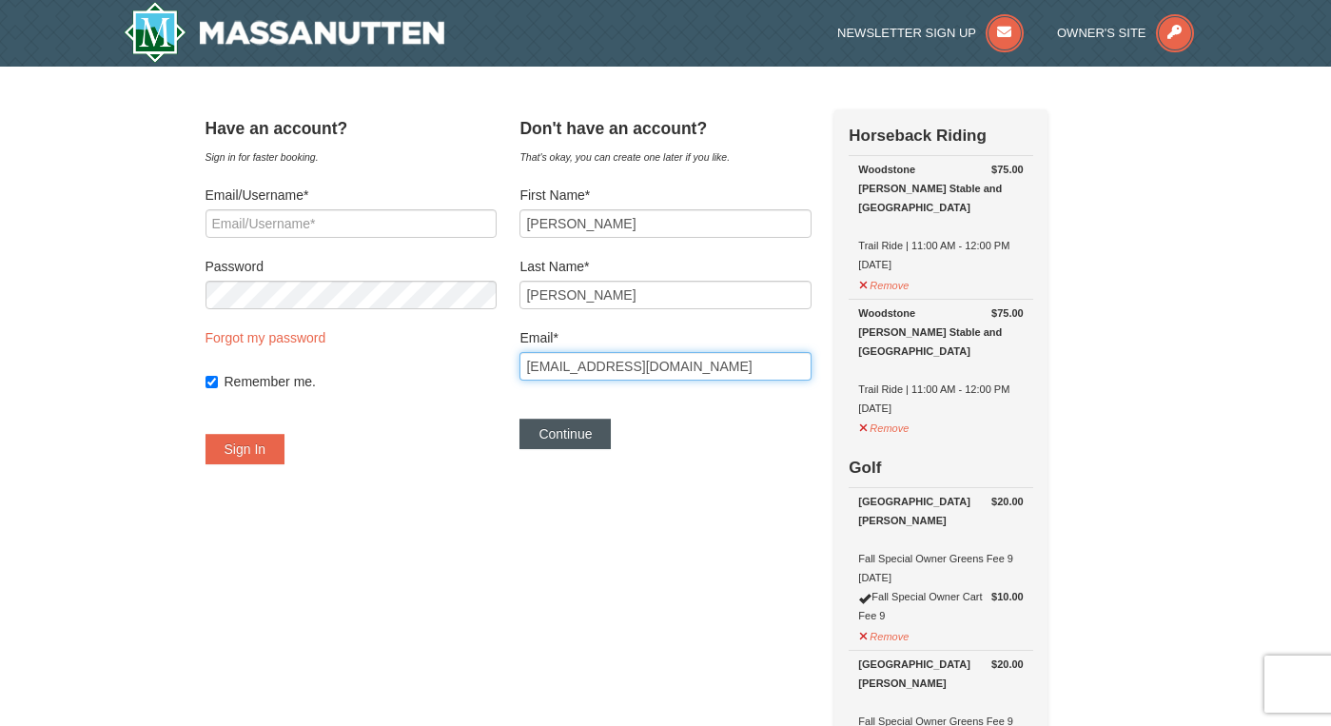
type input "[EMAIL_ADDRESS][DOMAIN_NAME]"
click at [591, 431] on button "Continue" at bounding box center [565, 434] width 91 height 30
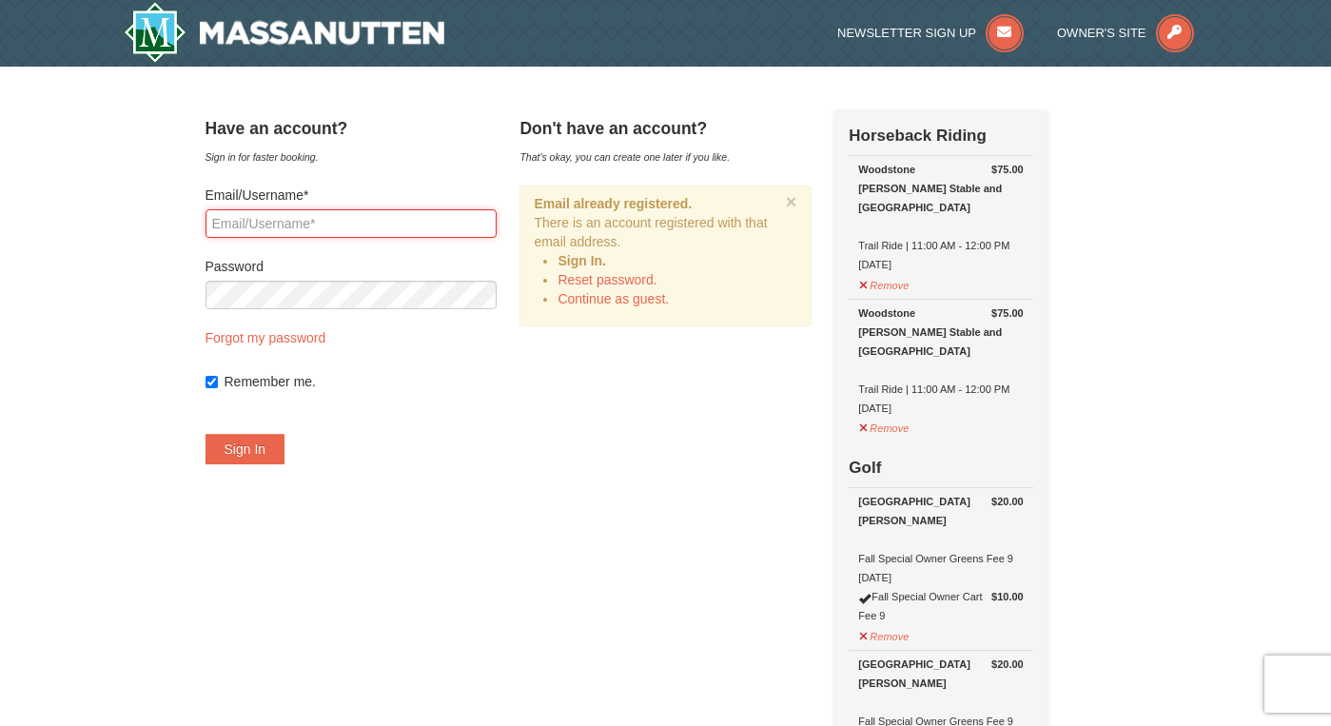
click at [412, 222] on input "Email/Username*" at bounding box center [351, 223] width 291 height 29
click at [347, 227] on input "Email/Username*" at bounding box center [351, 223] width 291 height 29
type input "brittanyw2012@gmail.com"
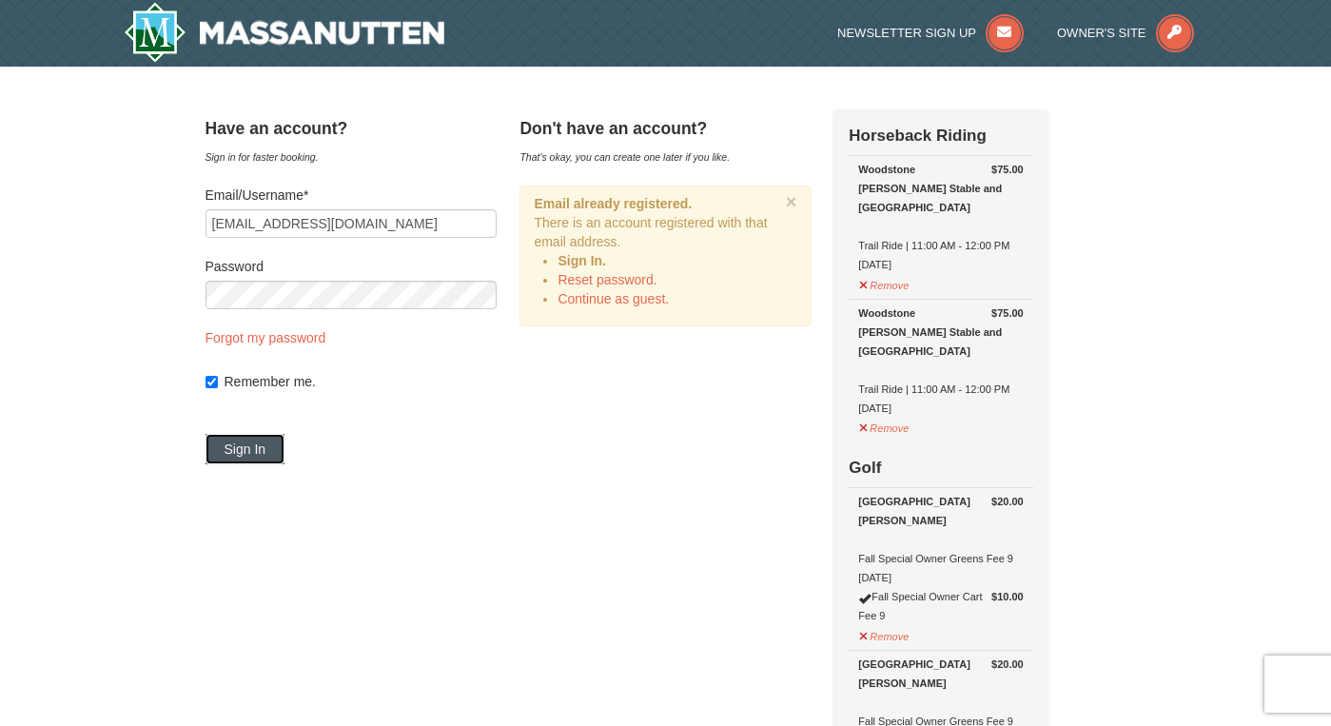
click at [254, 460] on button "Sign In" at bounding box center [246, 449] width 80 height 30
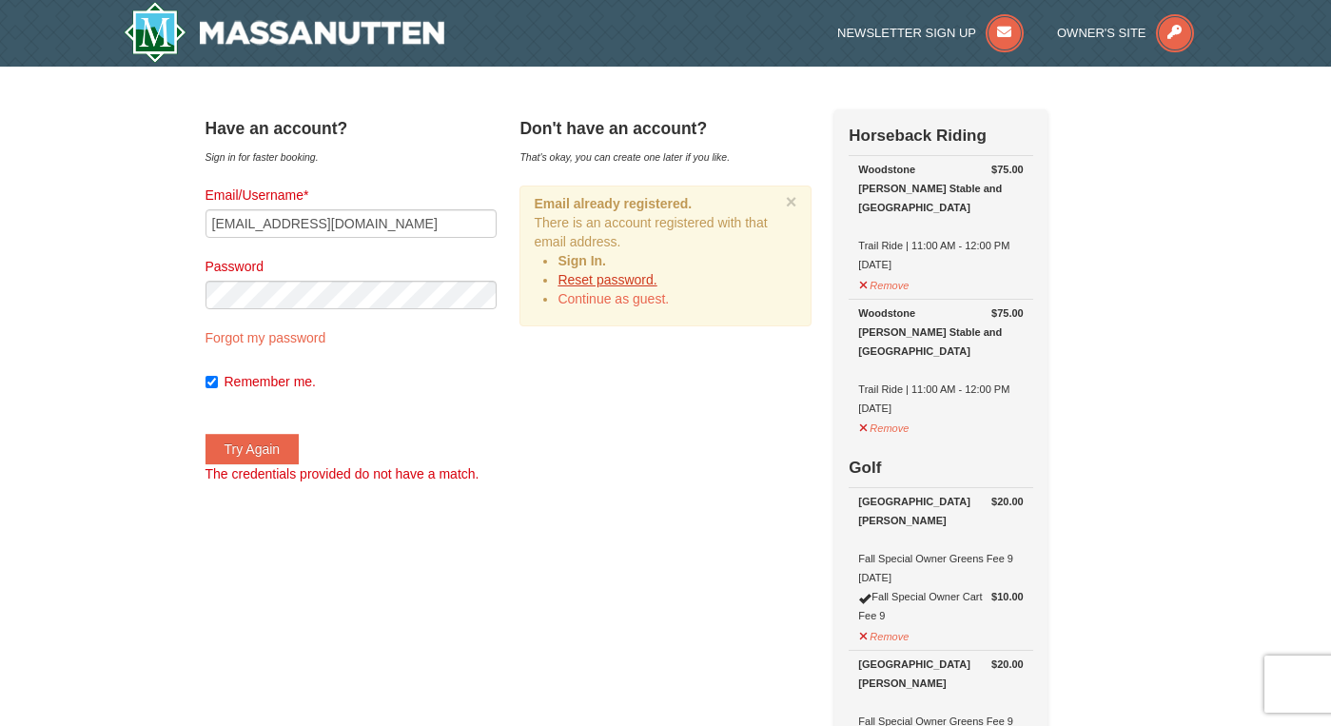
click at [626, 278] on link "Reset password." at bounding box center [607, 279] width 99 height 15
type input "brittanyw2012@gmail.com"
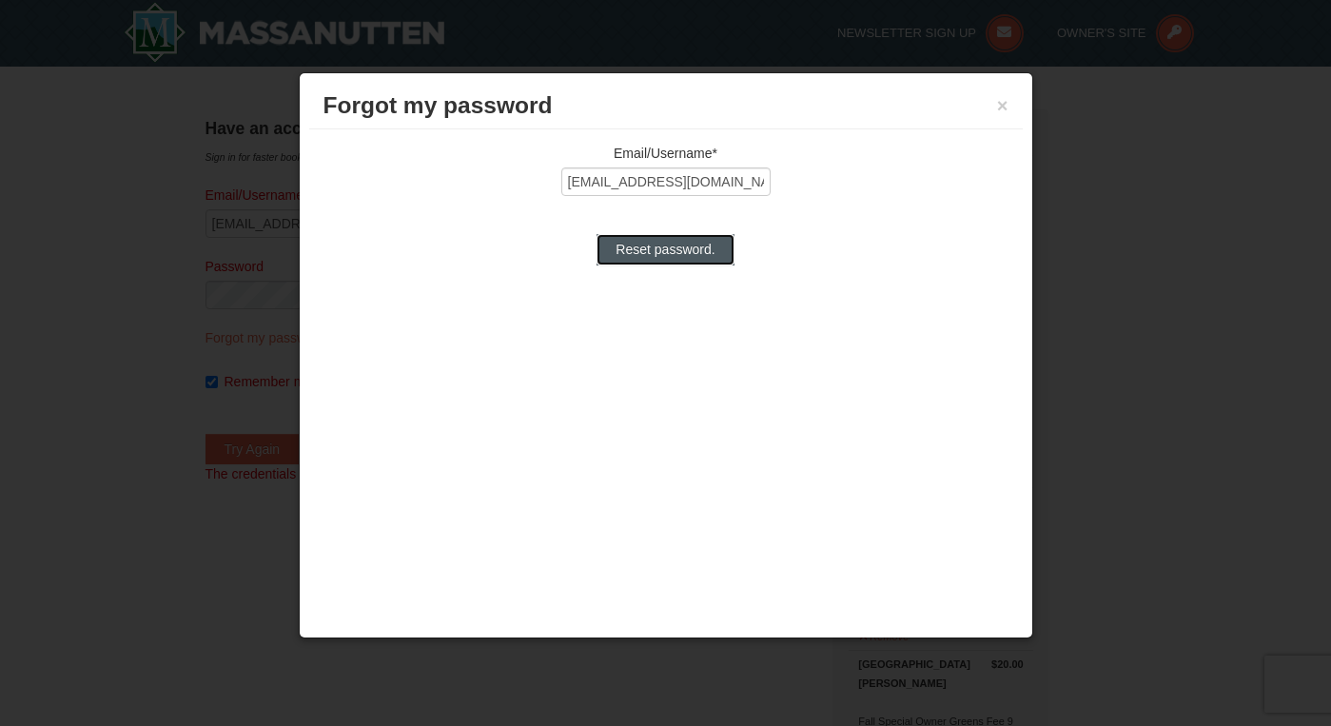
click at [688, 250] on input "Reset password." at bounding box center [665, 249] width 137 height 30
type input "Processing..."
type input "brittanyw2012@gmail.com"
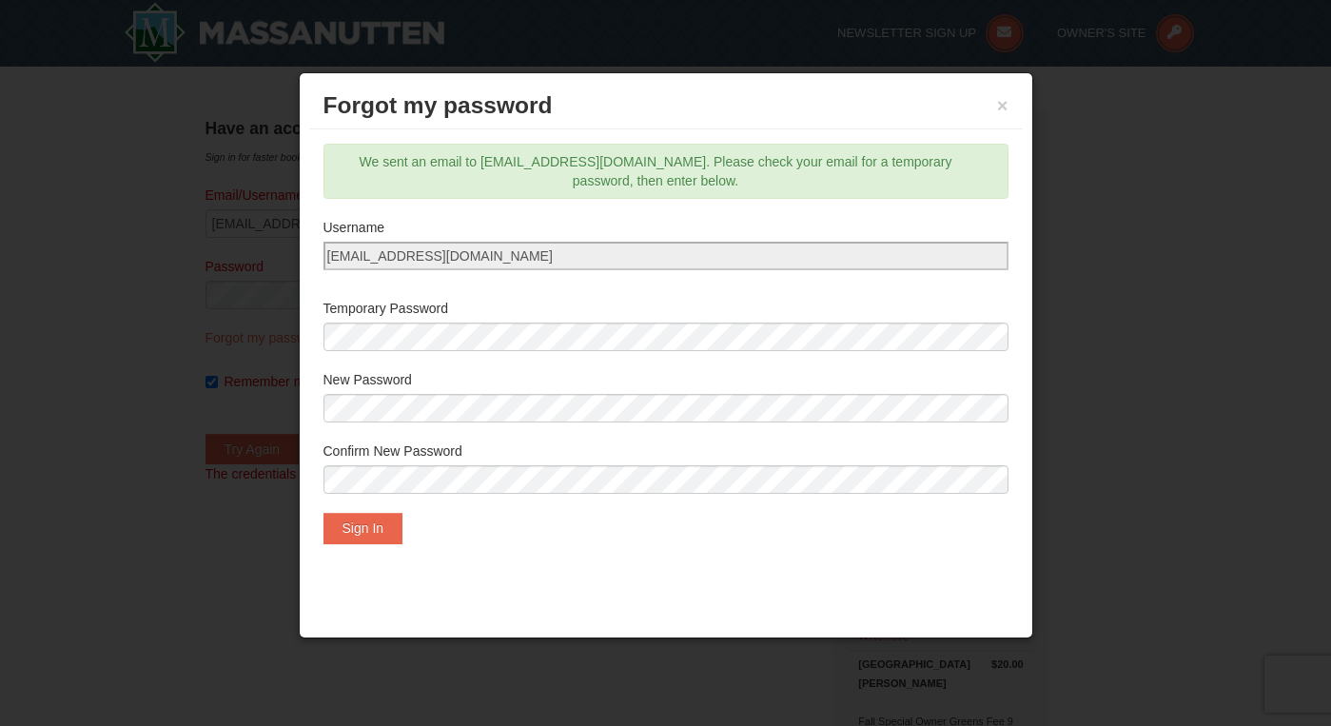
click at [674, 388] on label "New Password" at bounding box center [666, 379] width 685 height 19
click at [387, 532] on button "Sign In" at bounding box center [364, 528] width 80 height 30
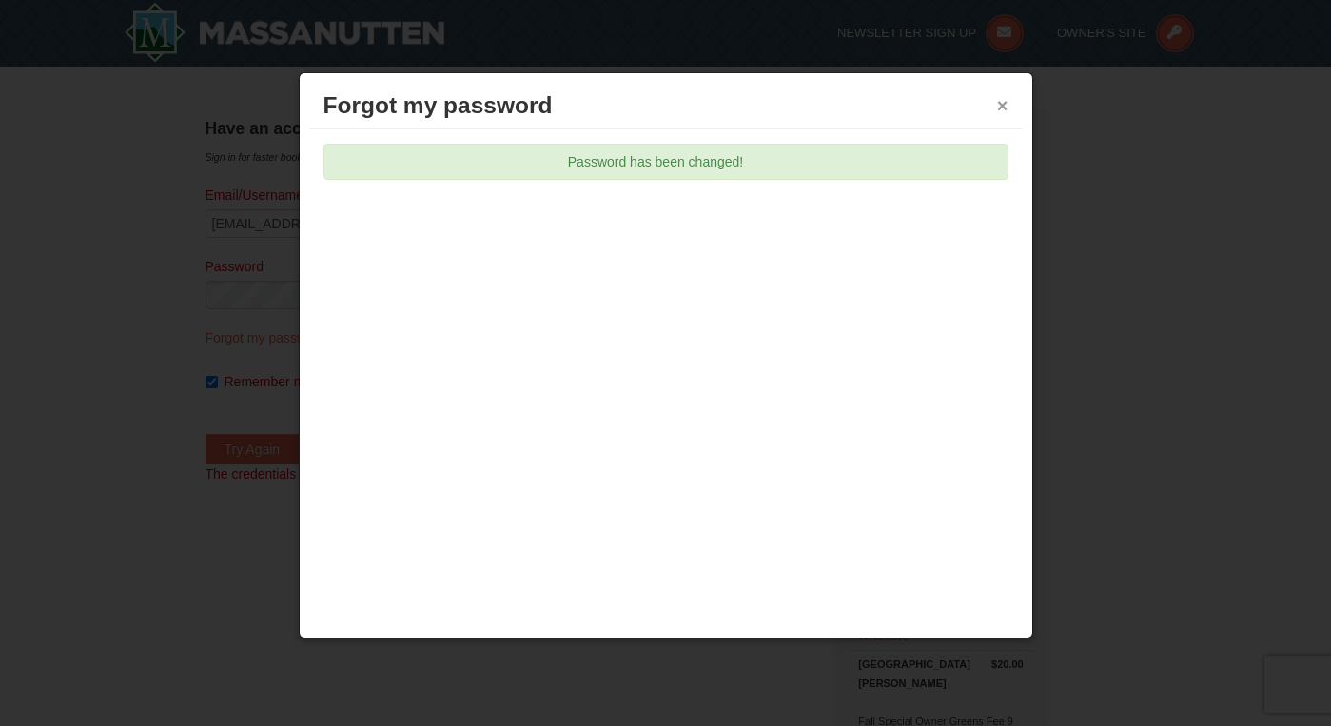
click at [1000, 106] on button "×" at bounding box center [1002, 105] width 11 height 19
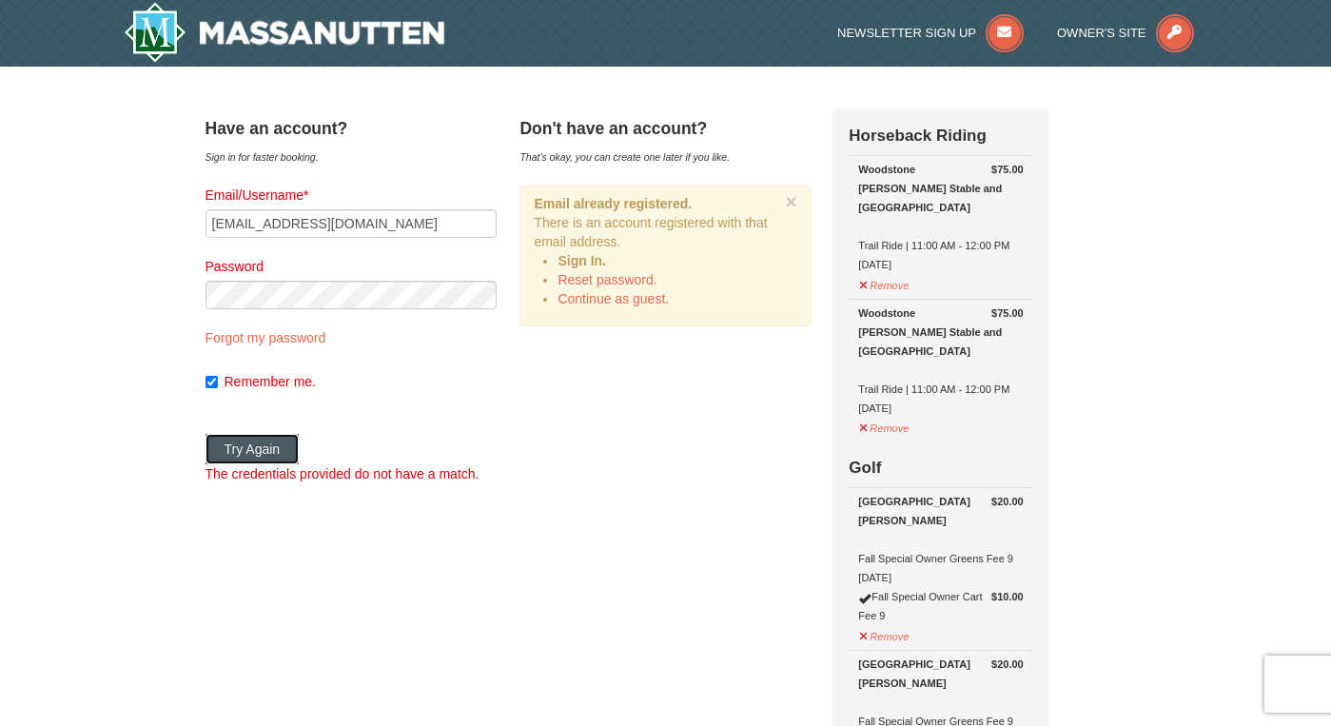
drag, startPoint x: 264, startPoint y: 446, endPoint x: 710, endPoint y: 300, distance: 469.8
click at [265, 443] on button "Try Again" at bounding box center [253, 449] width 94 height 30
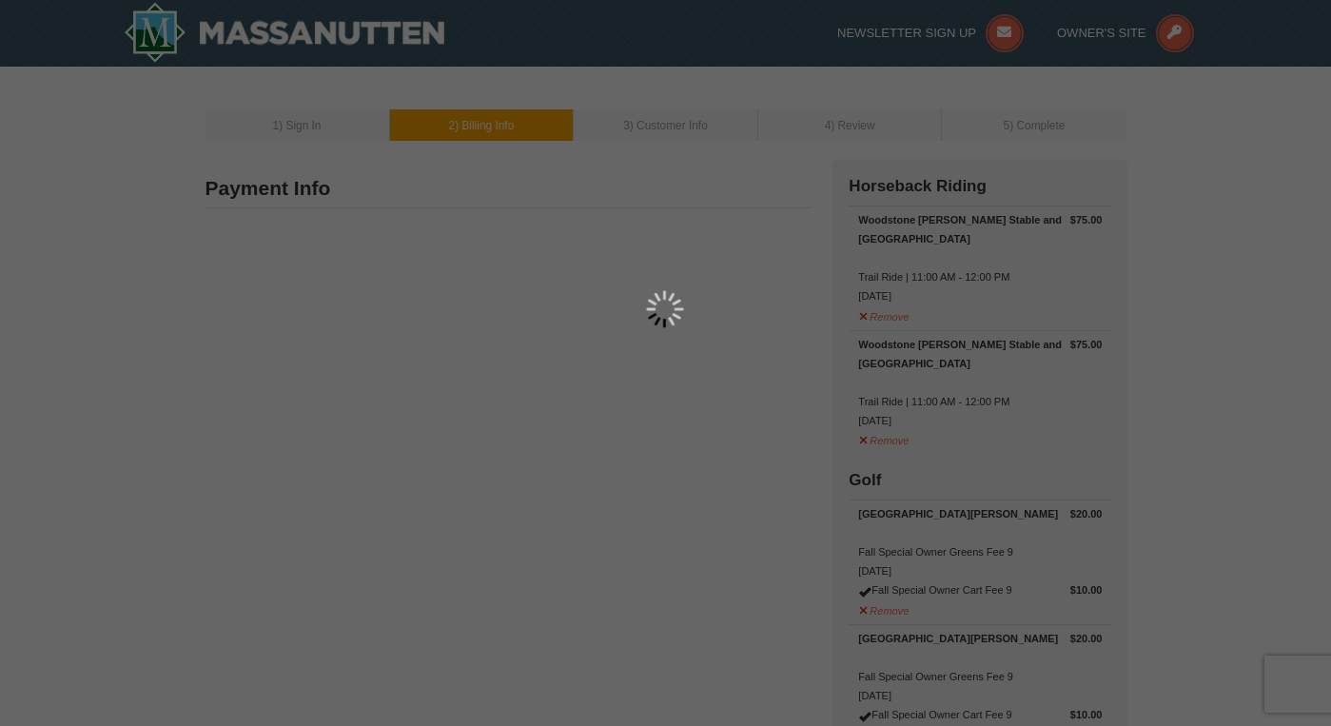
type input "5935 Pisgah Way"
type input "Charlotte"
type input "28217"
type input "843"
type input "992"
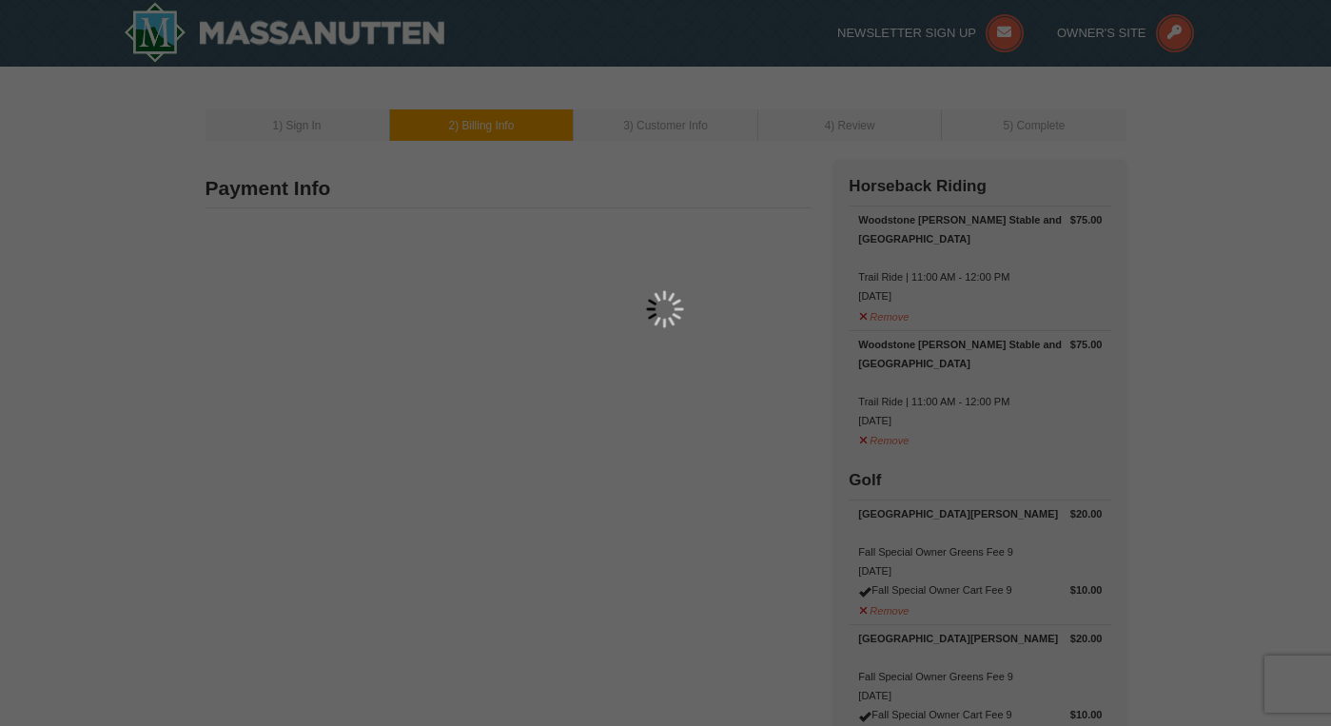
type input "3424"
type input "brittanyw2012@gmail.com"
select select "NC"
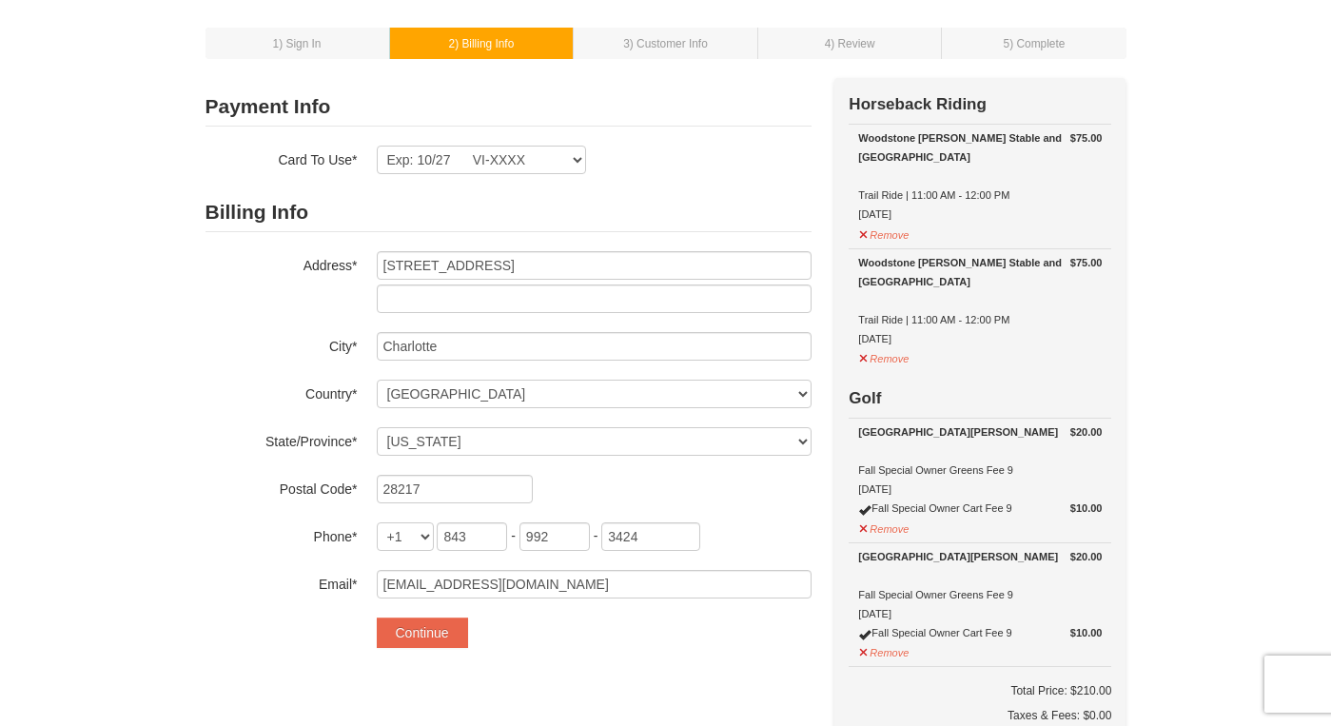
scroll to position [84, 0]
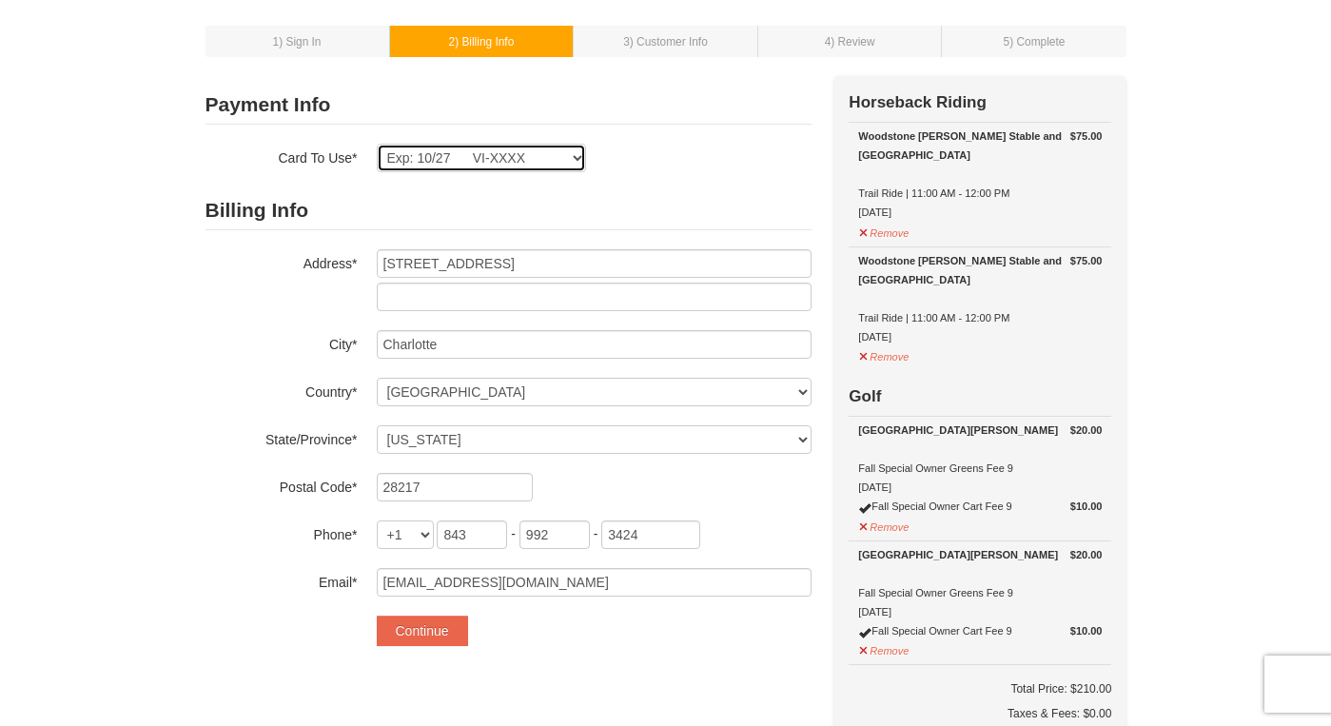
click at [493, 157] on select "Exp: 10/27 VI-XXXX New Card" at bounding box center [481, 158] width 209 height 29
select select
click at [377, 144] on select "Exp: 10/27 VI-XXXX New Card" at bounding box center [481, 158] width 209 height 29
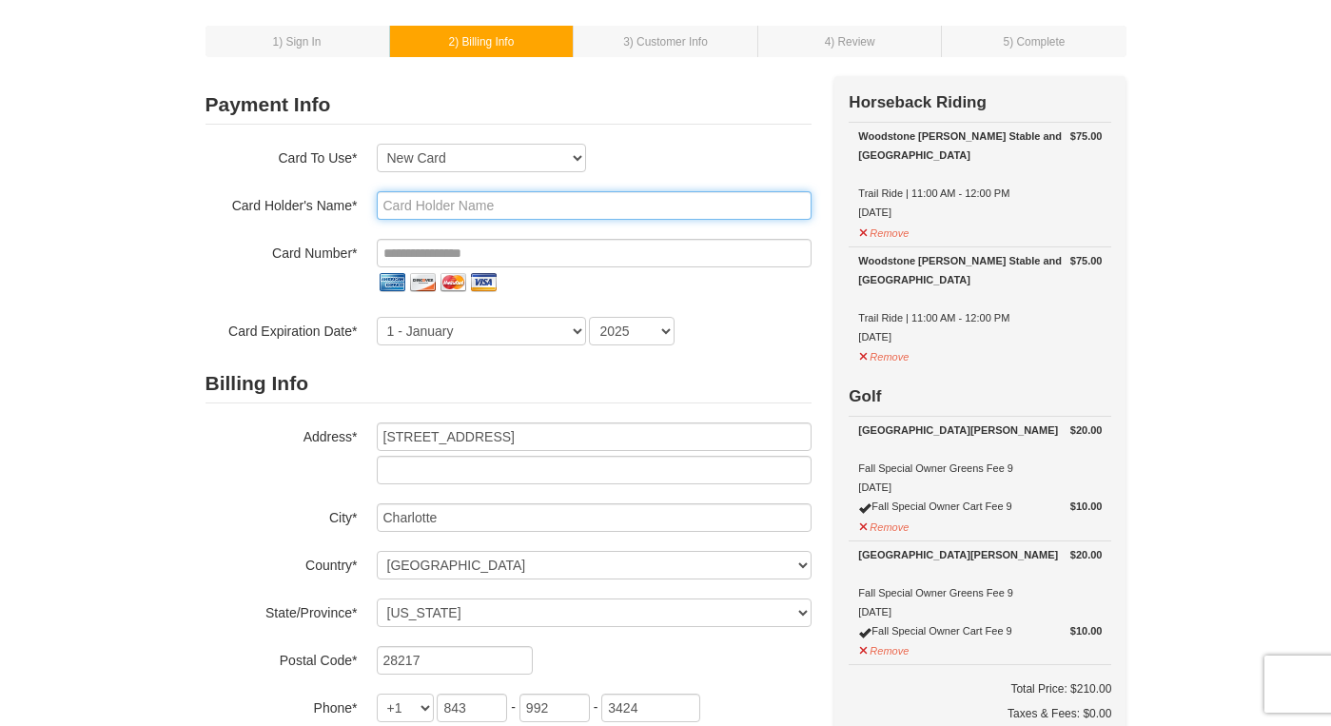
click at [428, 206] on input "text" at bounding box center [594, 205] width 435 height 29
type input "[PERSON_NAME]"
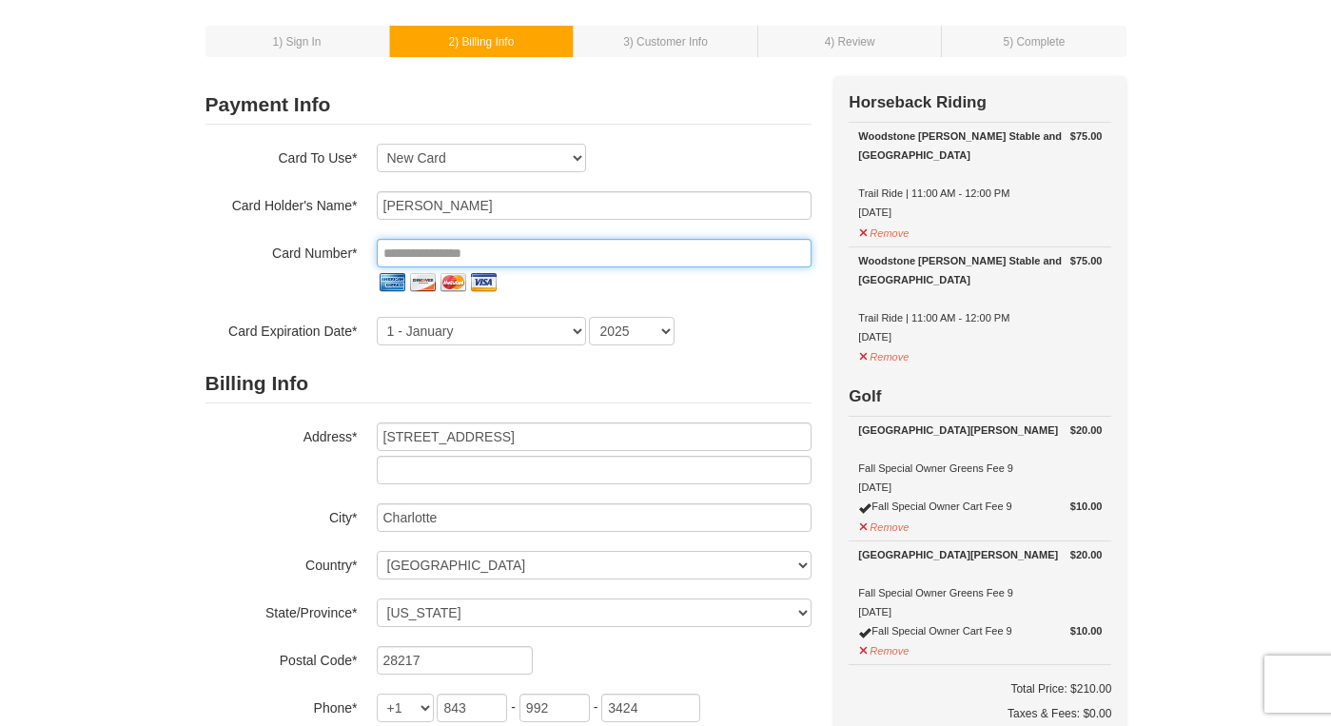
click at [411, 249] on input "tel" at bounding box center [594, 253] width 435 height 29
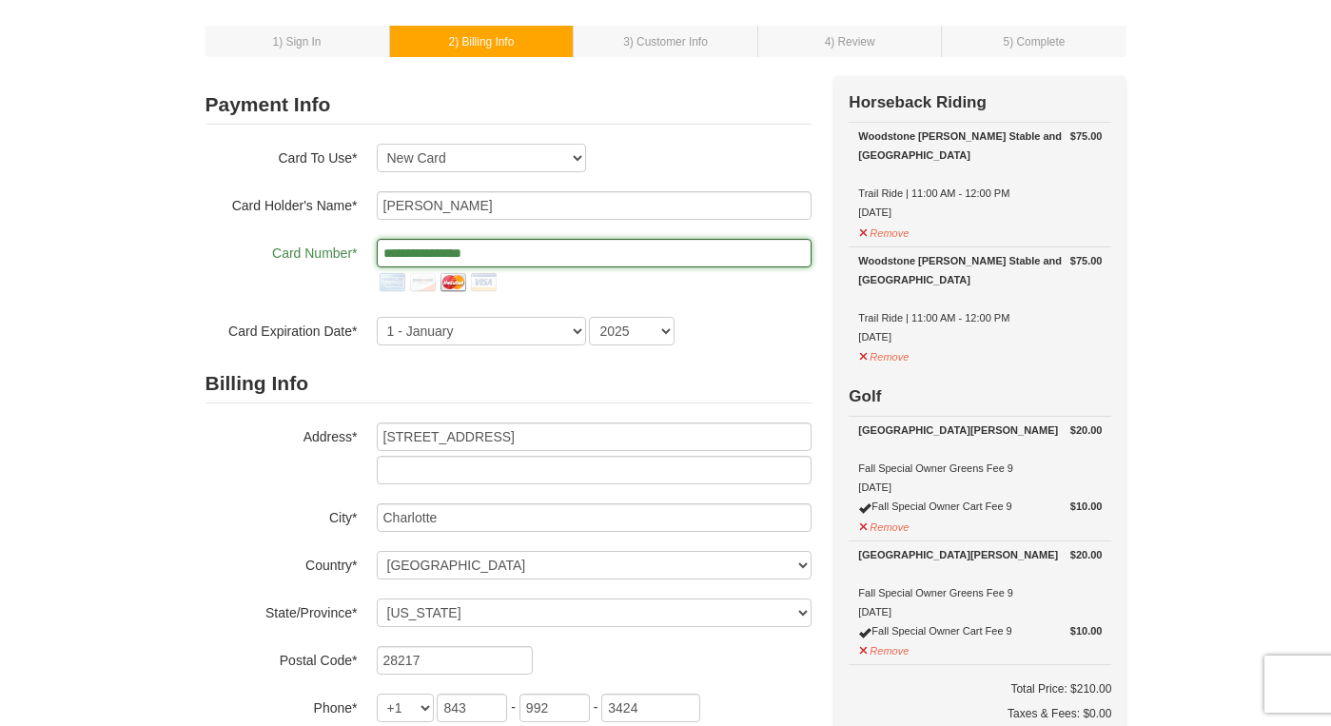
type input "**********"
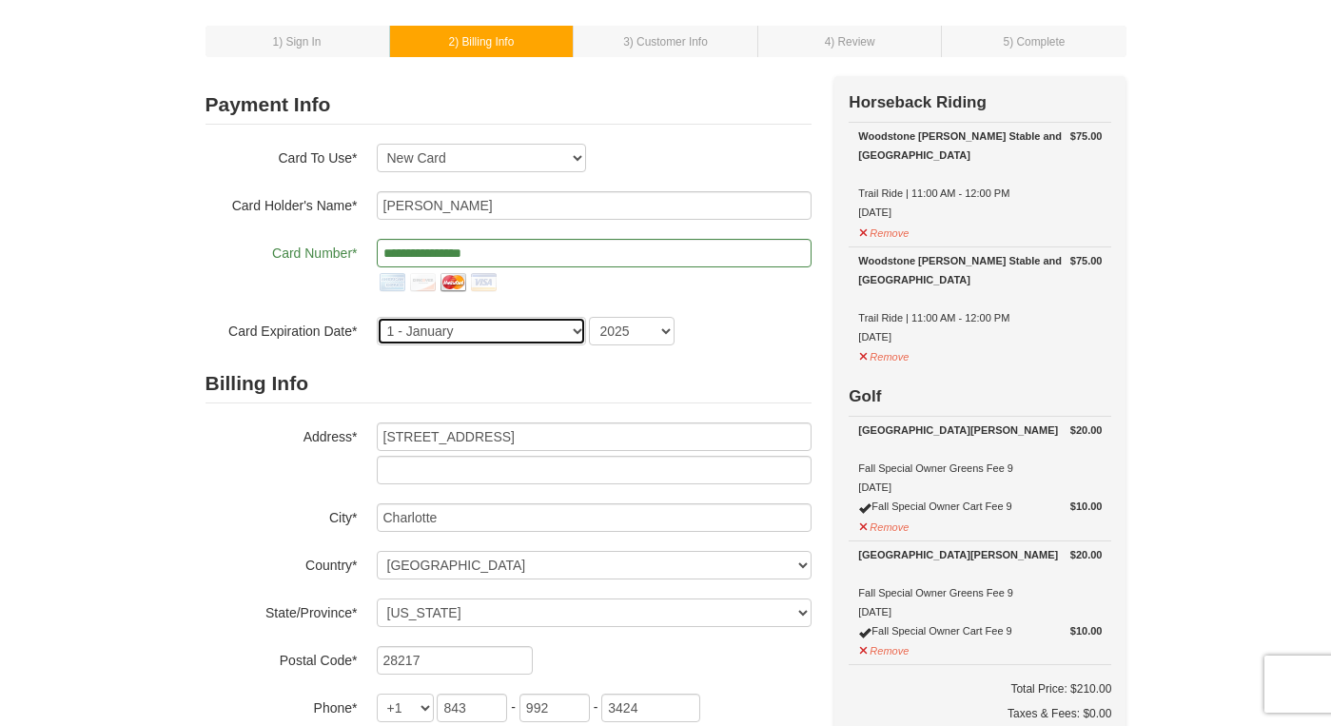
click at [408, 340] on select "1 - January 2 - February 3 - March 4 - April 5 - May 6 - June 7 - July 8 - Augu…" at bounding box center [481, 331] width 209 height 29
select select "8"
click at [377, 317] on select "1 - January 2 - February 3 - March 4 - April 5 - May 6 - June 7 - July 8 - Augu…" at bounding box center [481, 331] width 209 height 29
click at [639, 319] on select "2025 2026 2027 2028 2029 2030 2031 2032 2033 2034" at bounding box center [632, 331] width 86 height 29
select select "2028"
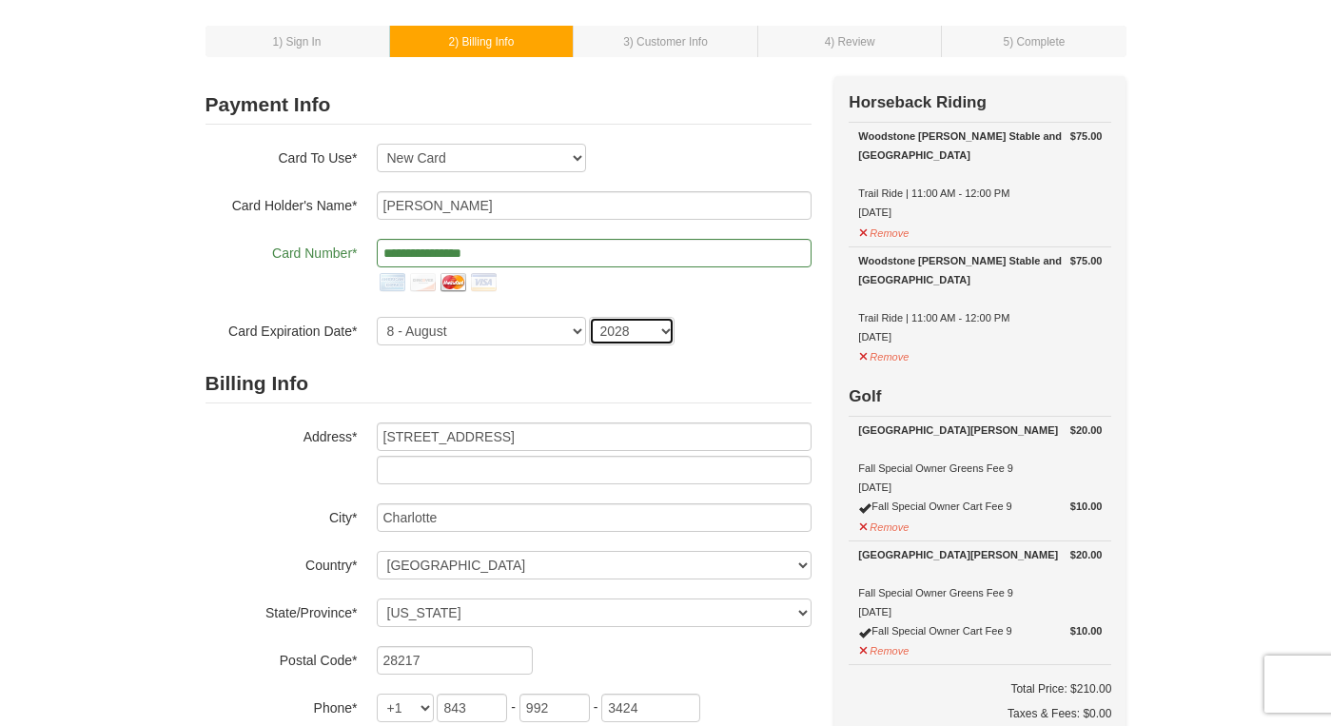
click at [589, 317] on select "2025 2026 2027 2028 2029 2030 2031 2032 2033 2034" at bounding box center [632, 331] width 86 height 29
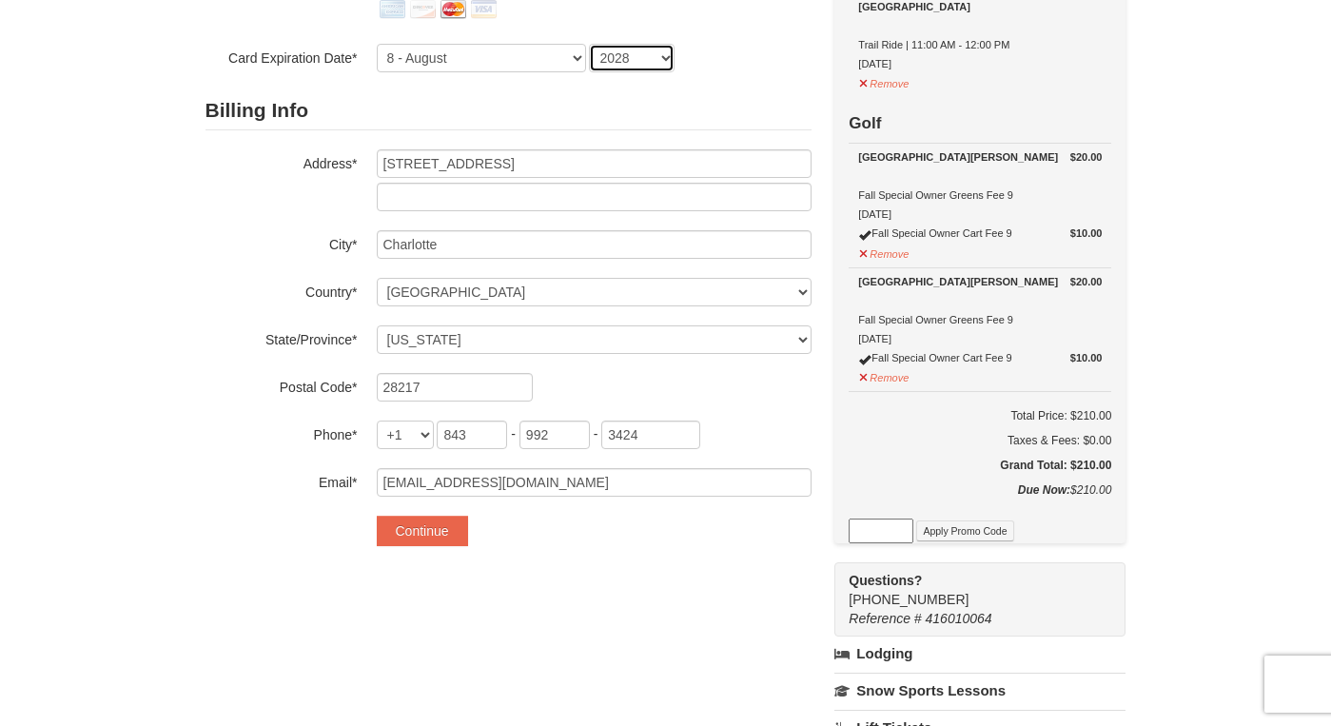
scroll to position [355, 0]
click at [443, 535] on button "Continue" at bounding box center [422, 533] width 91 height 30
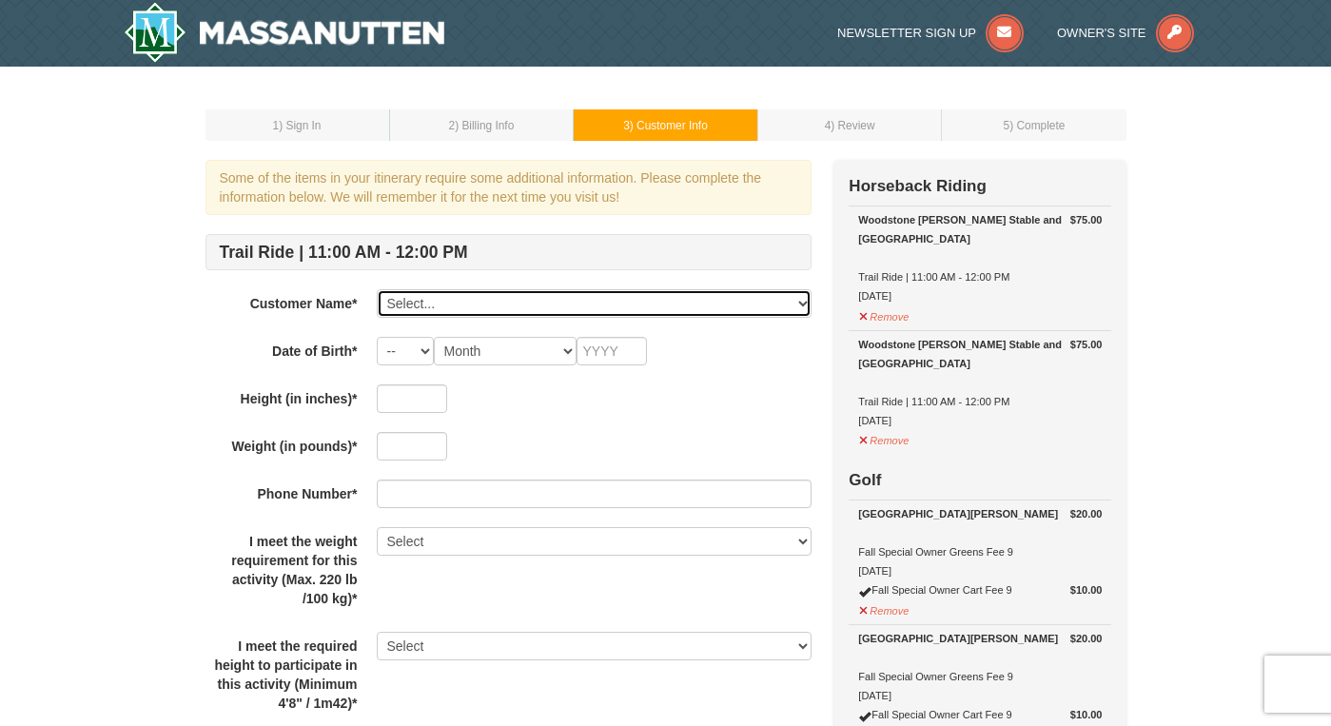
click at [478, 295] on select "Select... [PERSON_NAME] [PERSON_NAME] Add New..." at bounding box center [594, 303] width 435 height 29
select select "22696447"
click at [377, 289] on select "Select... [PERSON_NAME] [PERSON_NAME] Add New..." at bounding box center [594, 303] width 435 height 29
select select "23"
select select "01"
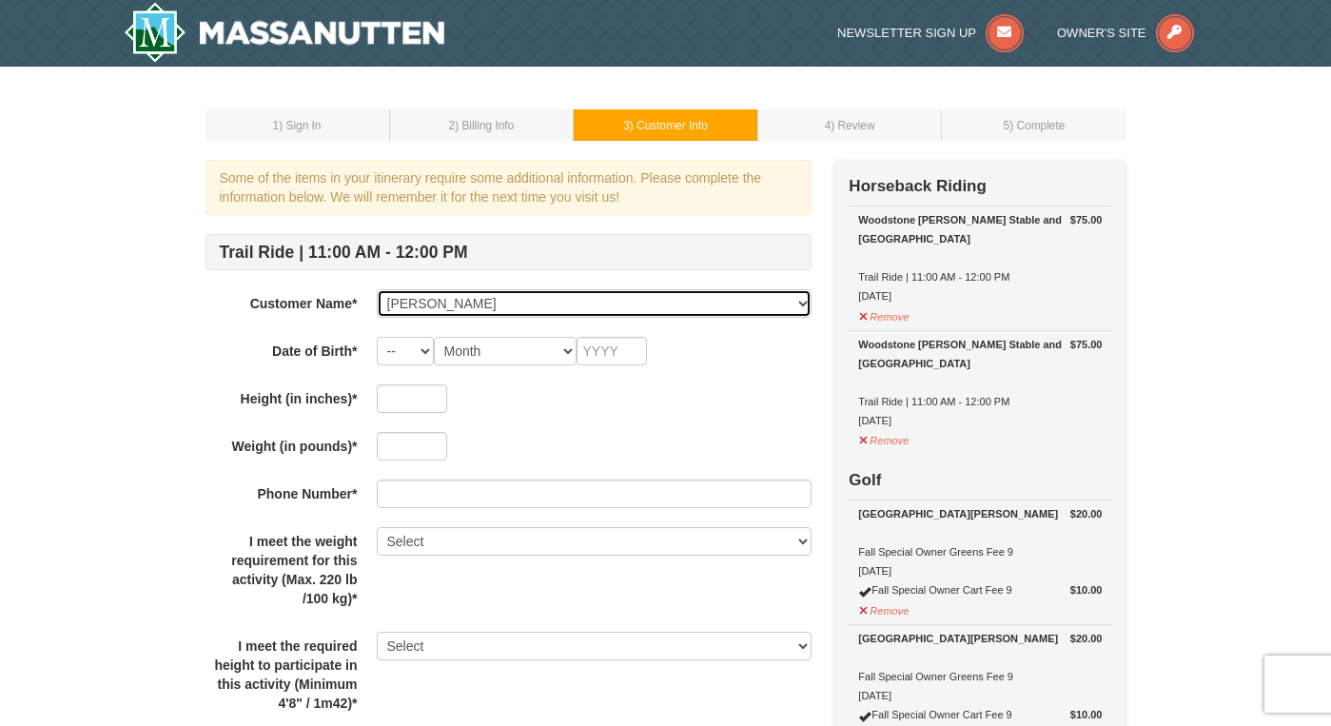
type input "1990"
type input "66"
type input "170"
select select "Yes"
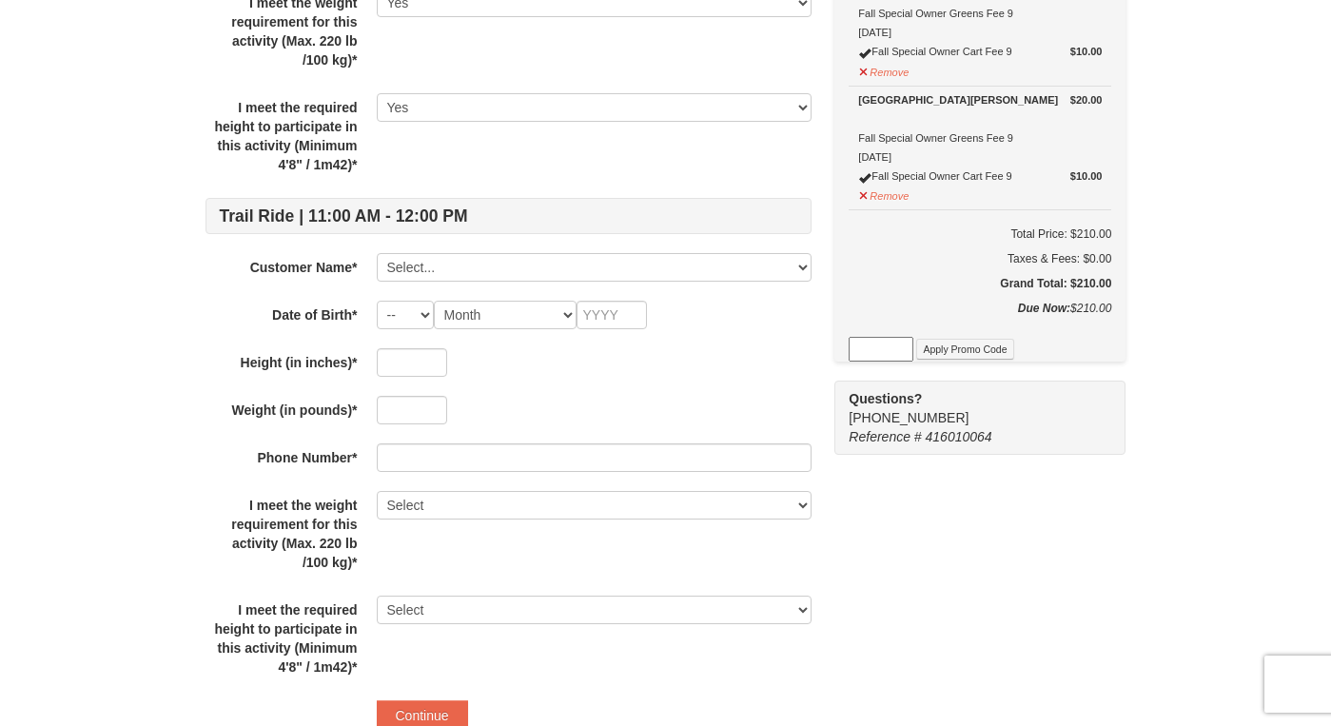
scroll to position [540, 0]
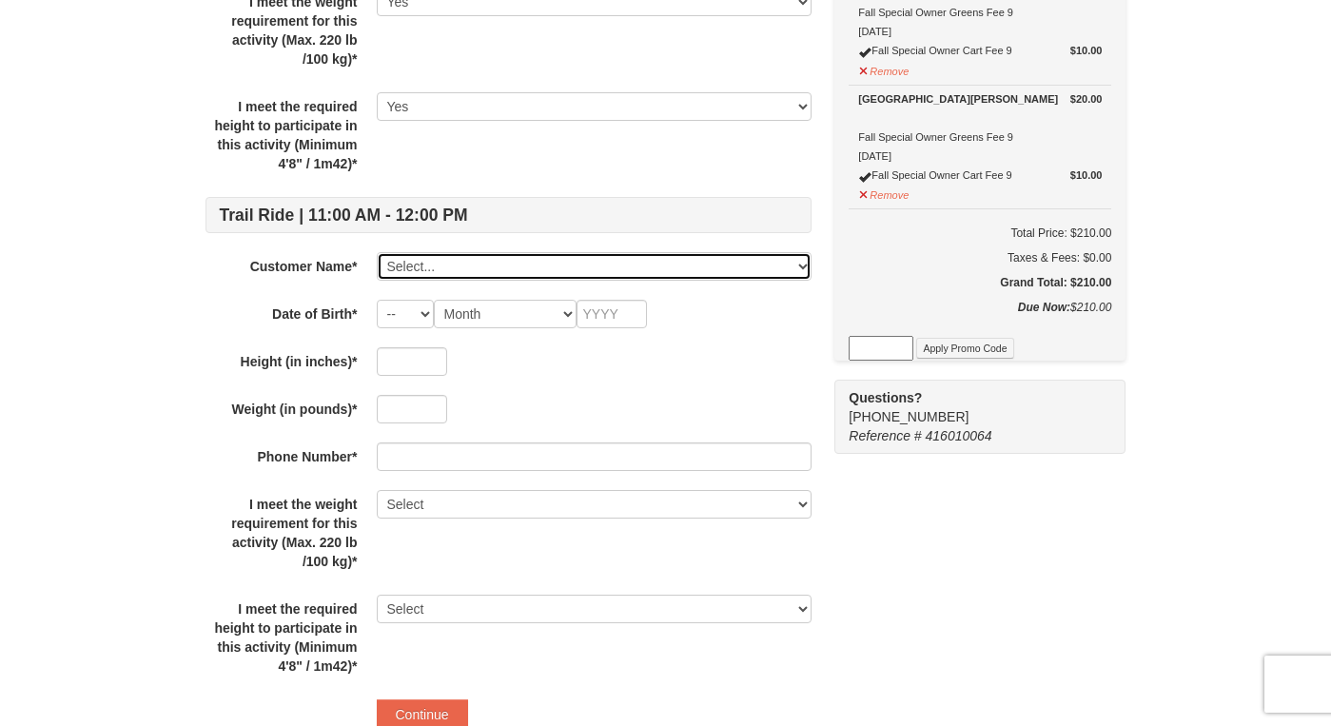
click at [580, 254] on select "Select... [PERSON_NAME] [PERSON_NAME] Add New..." at bounding box center [594, 266] width 435 height 29
select select "22696462"
click at [377, 252] on select "Select... [PERSON_NAME] [PERSON_NAME] Add New..." at bounding box center [594, 266] width 435 height 29
select select "19"
select select "09"
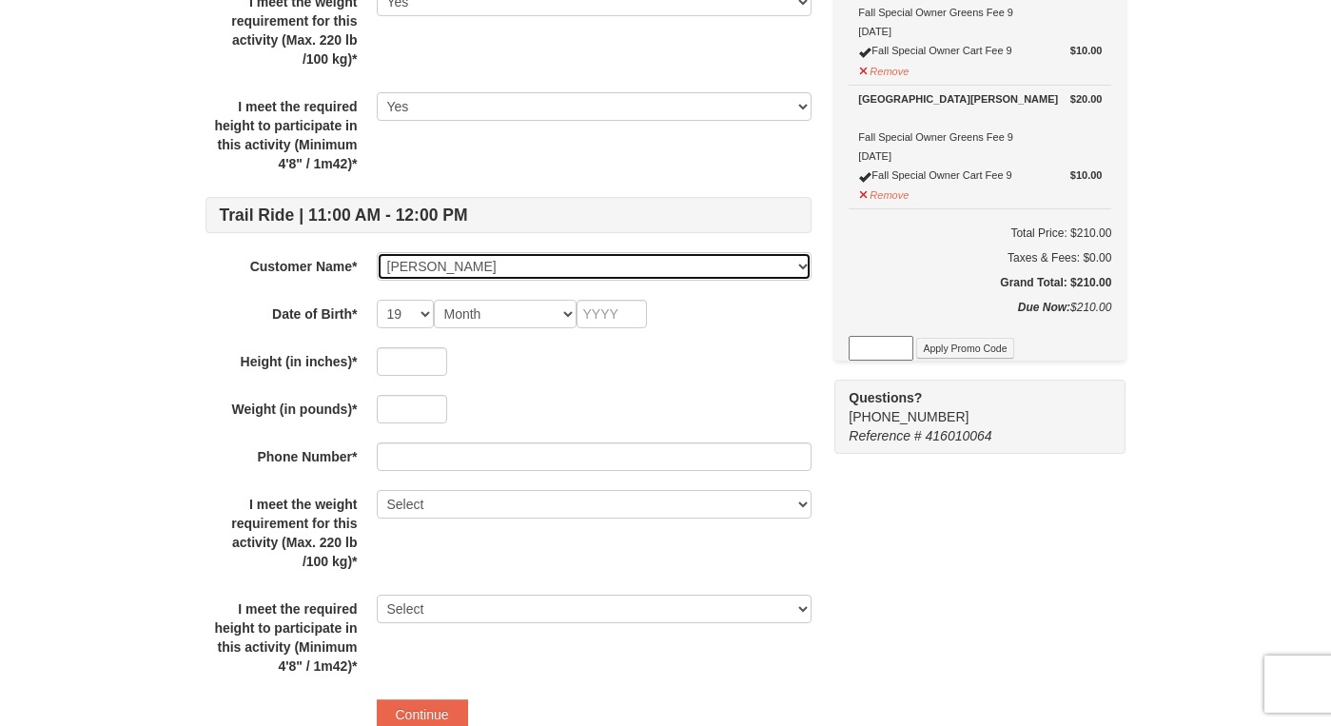
type input "1991"
type input "66"
type input "180"
select select "Yes"
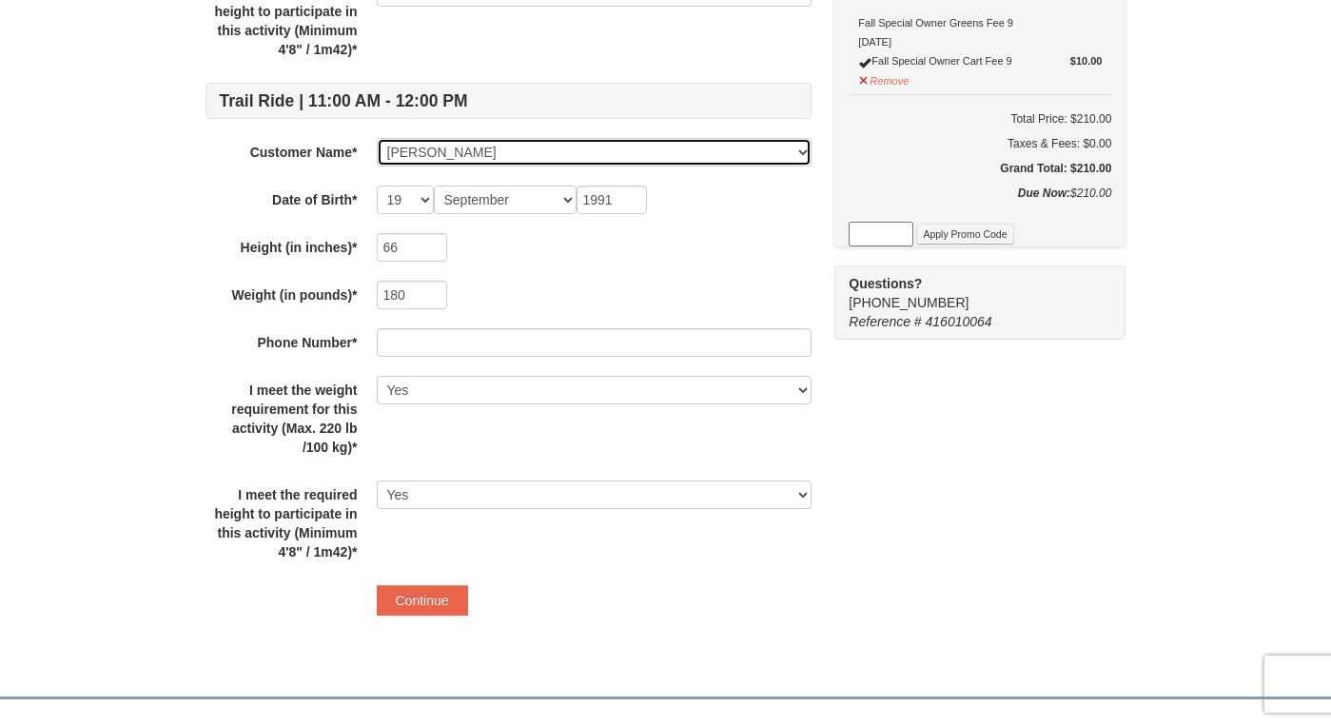
scroll to position [681, 0]
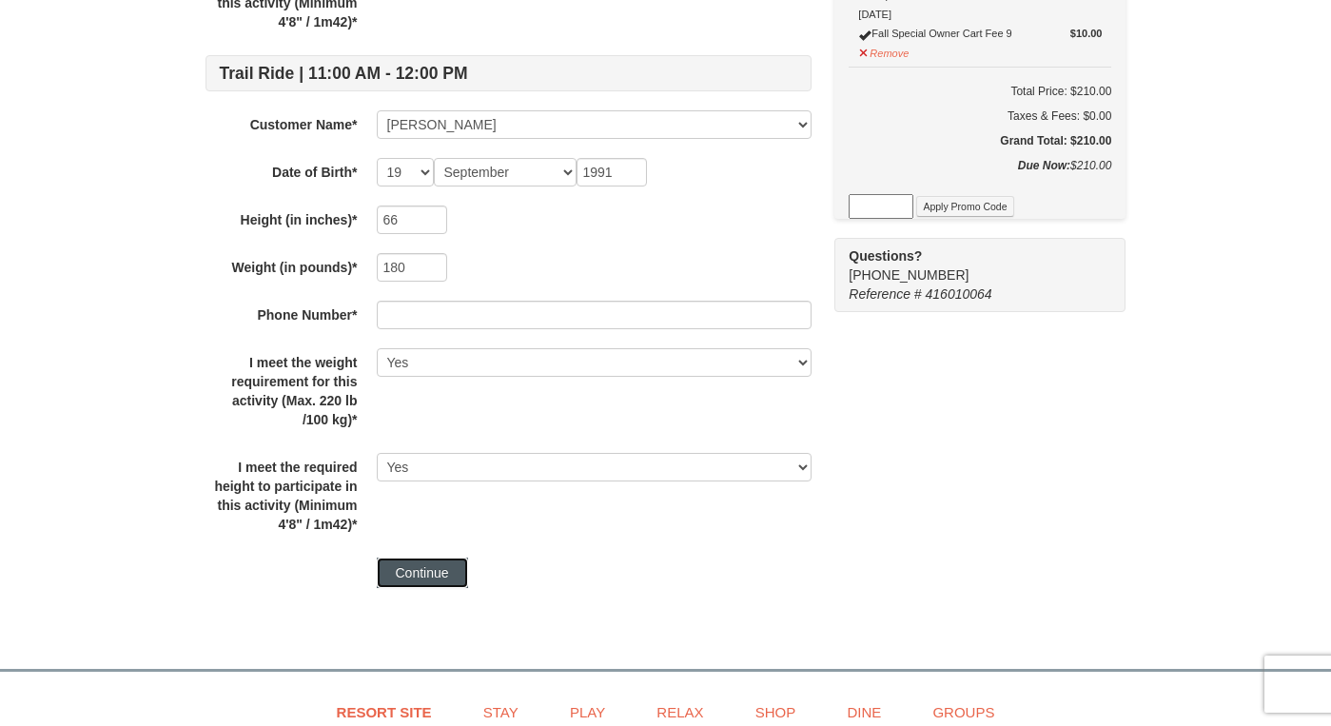
click at [461, 574] on button "Continue" at bounding box center [422, 573] width 91 height 30
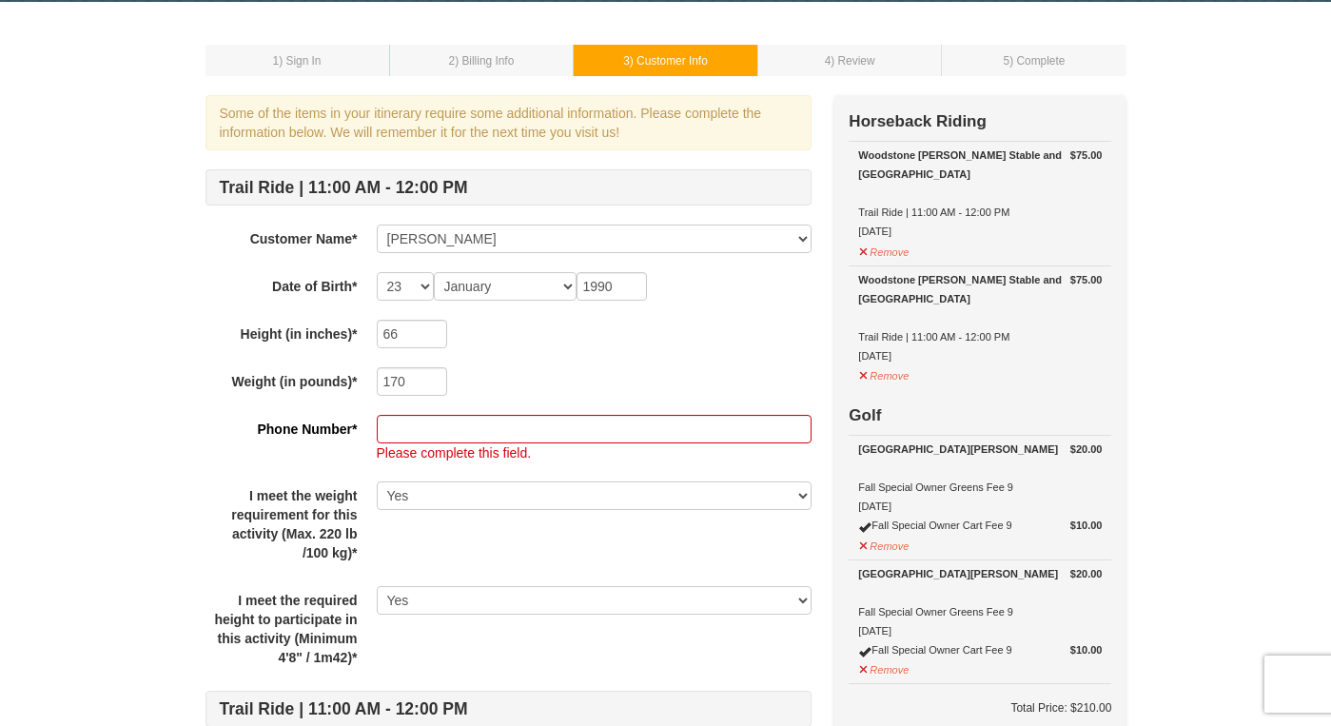
scroll to position [72, 0]
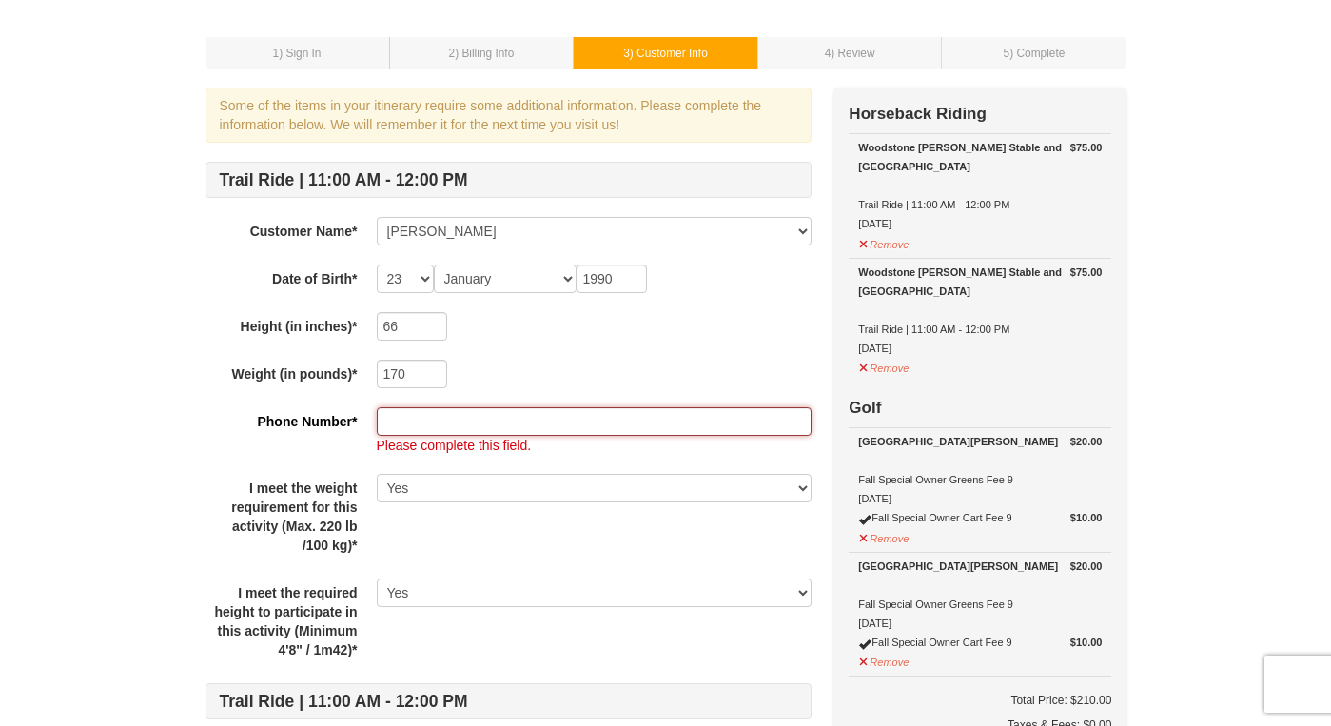
click at [472, 418] on input "text" at bounding box center [594, 421] width 435 height 29
type input "8439923424"
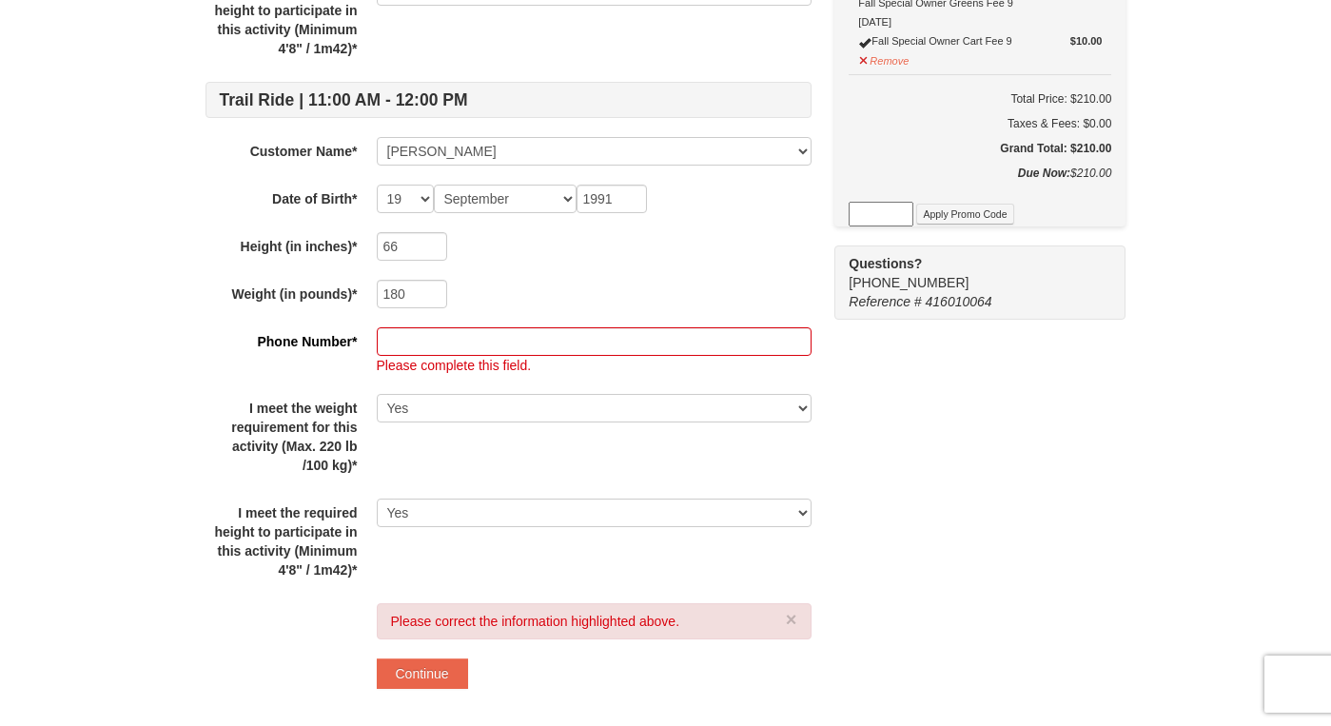
scroll to position [675, 0]
click at [540, 335] on input "text" at bounding box center [594, 340] width 435 height 29
type input "5854905599"
click at [538, 566] on div "I meet the required height to participate in this activity (Minimum 4'8" / 1m42…" at bounding box center [509, 541] width 606 height 86
click at [438, 660] on button "Continue" at bounding box center [422, 673] width 91 height 30
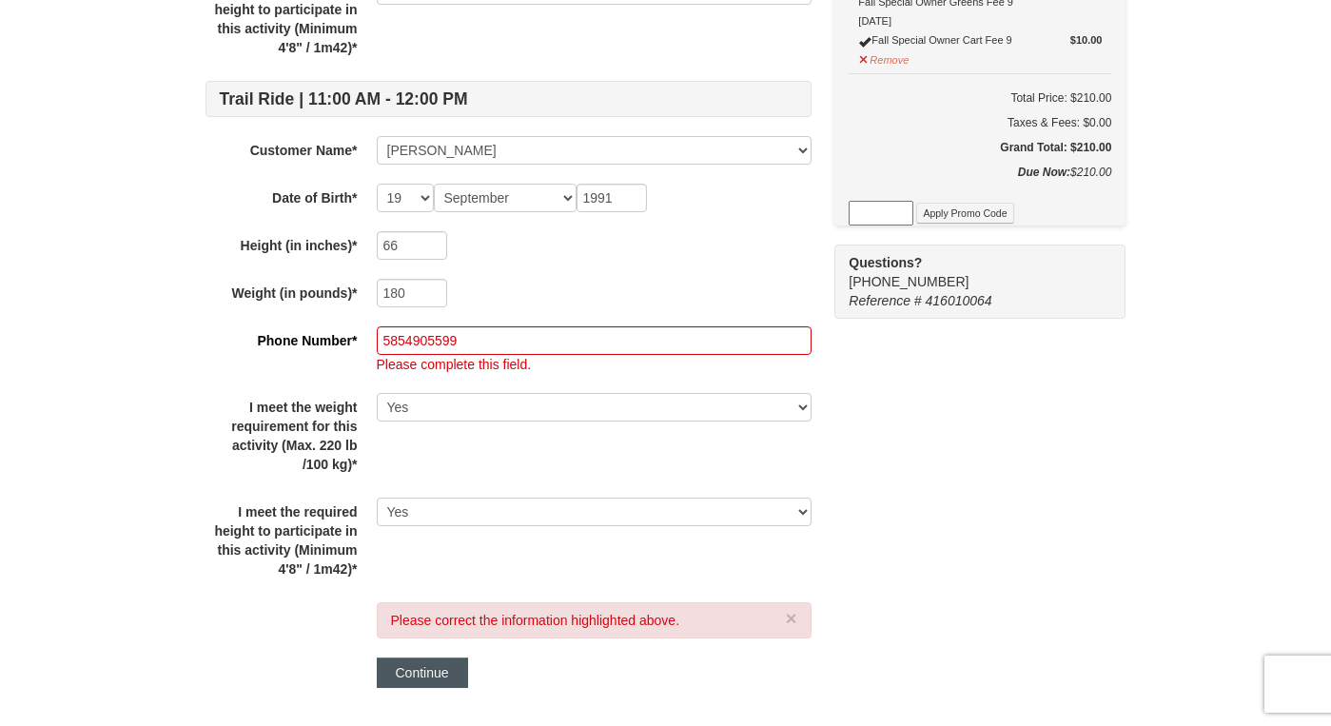
scroll to position [656, 0]
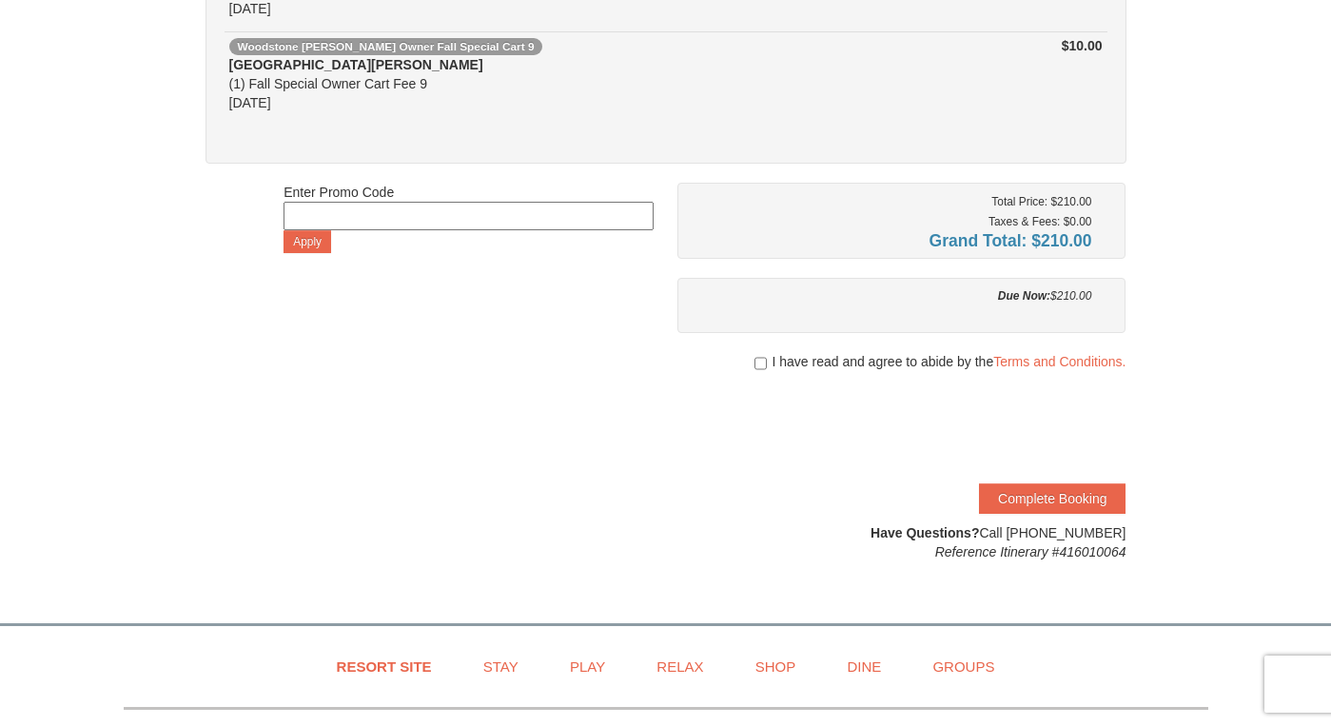
scroll to position [706, 0]
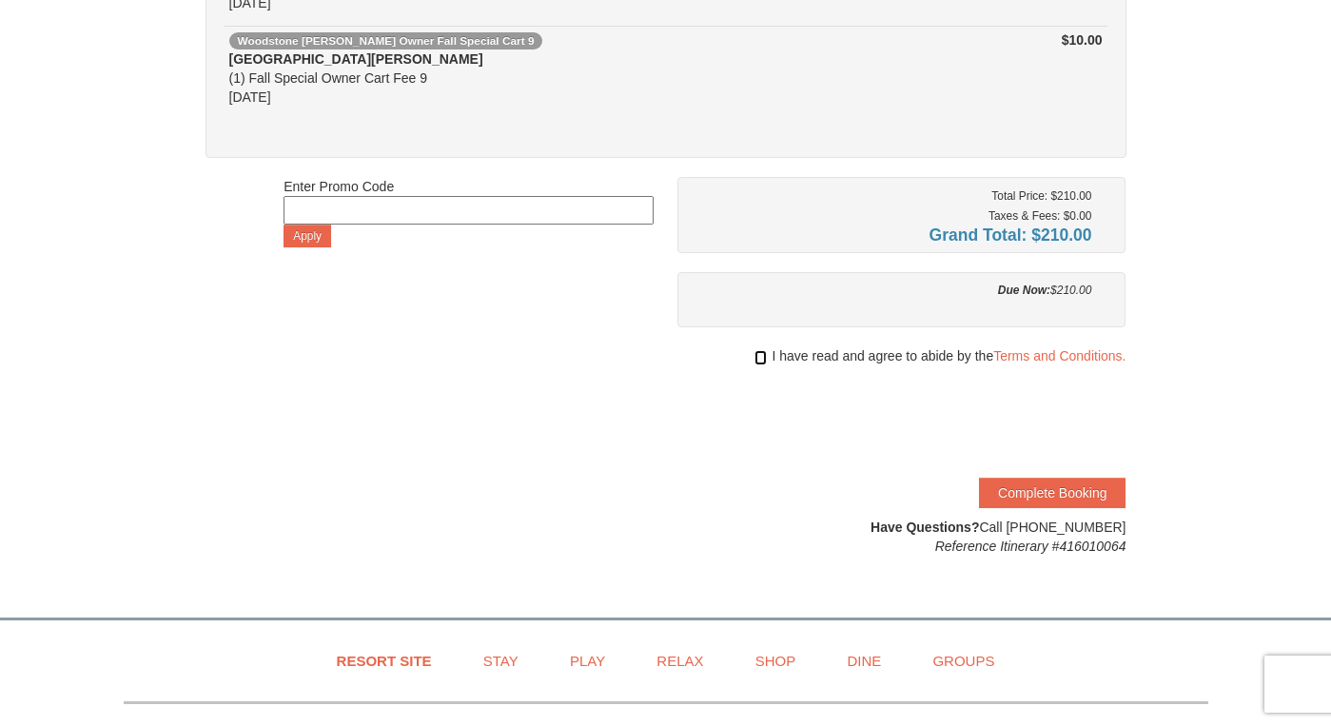
click at [755, 355] on input "checkbox" at bounding box center [761, 357] width 12 height 15
checkbox input "true"
click at [1019, 493] on button "Complete Booking" at bounding box center [1052, 493] width 147 height 30
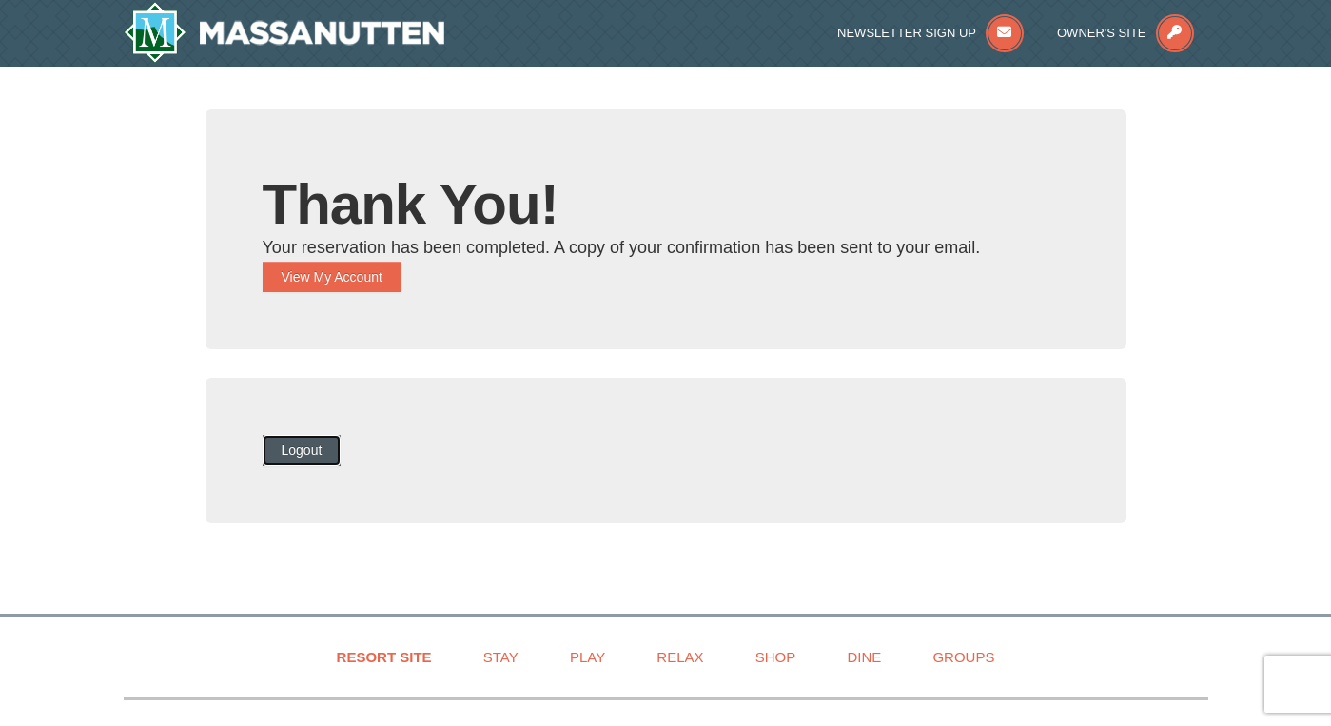
click at [314, 445] on button "Logout" at bounding box center [302, 450] width 79 height 30
